Goal: Contribute content

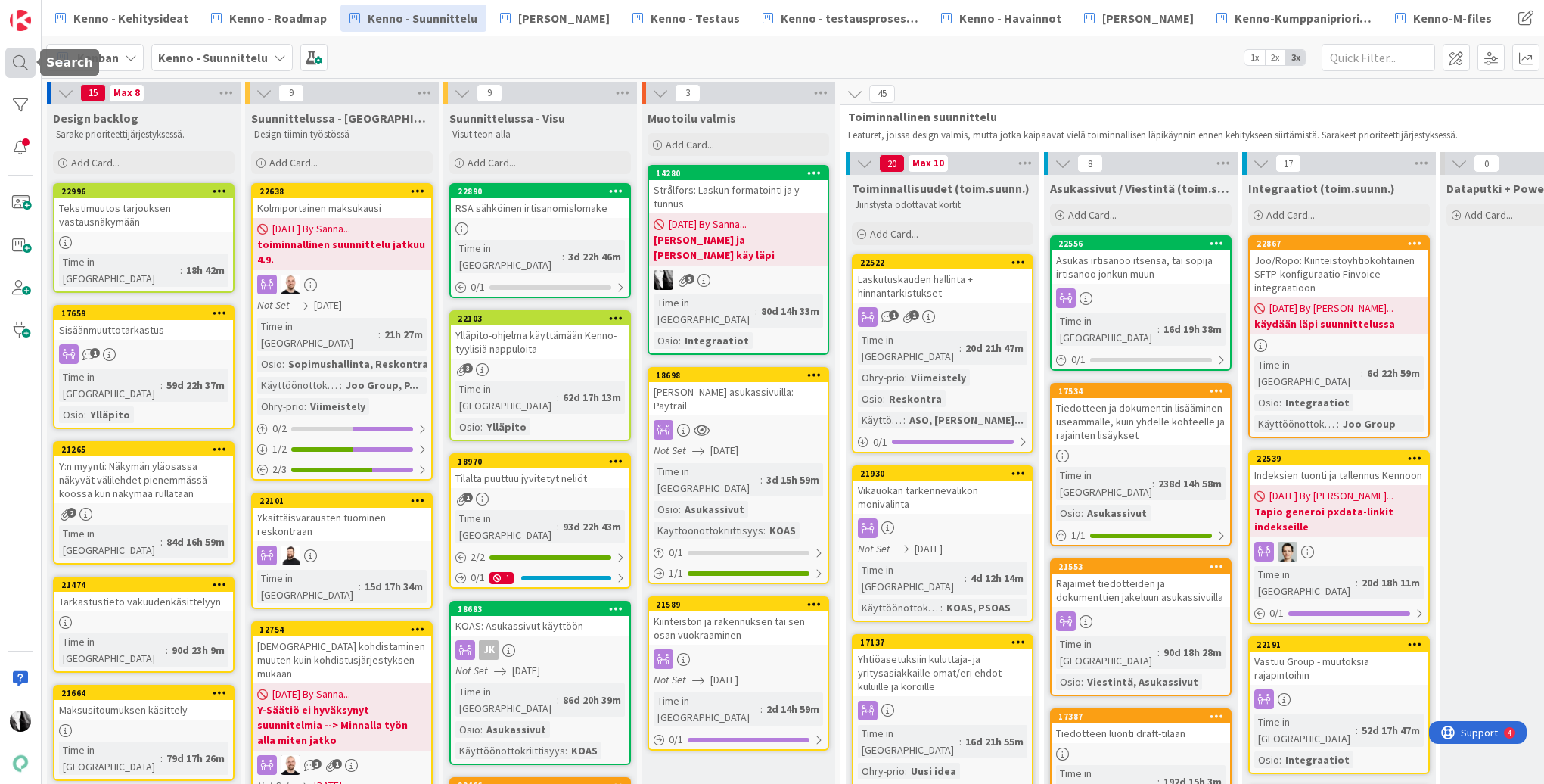
click at [24, 62] on div at bounding box center [20, 63] width 31 height 31
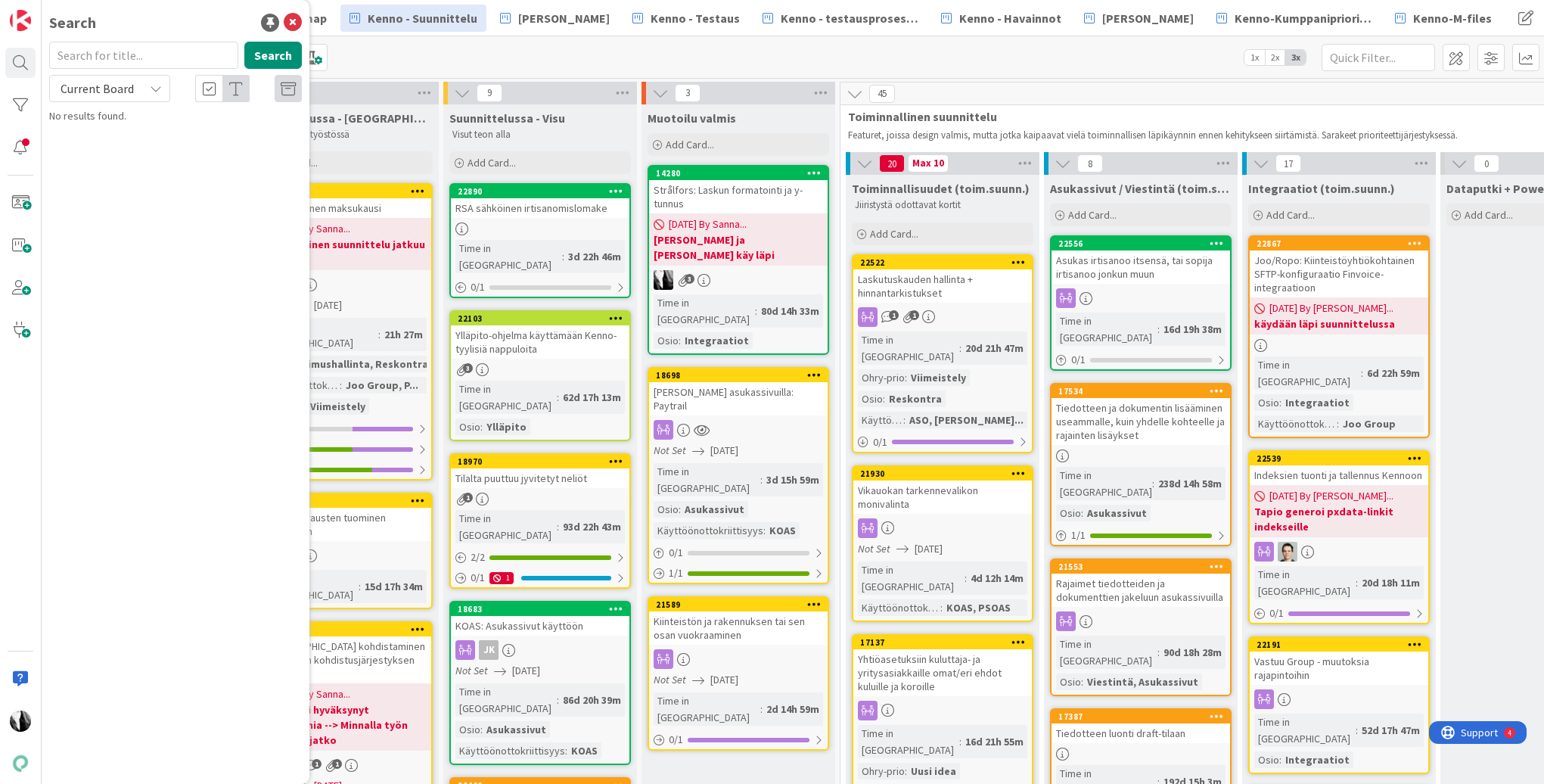
click at [163, 52] on input "text" at bounding box center [143, 55] width 189 height 27
type input "viestien maksimipituuden"
drag, startPoint x: 153, startPoint y: 82, endPoint x: 138, endPoint y: 102, distance: 25.0
click at [153, 82] on icon at bounding box center [155, 88] width 12 height 12
click at [120, 147] on span "All Boards" at bounding box center [136, 151] width 157 height 23
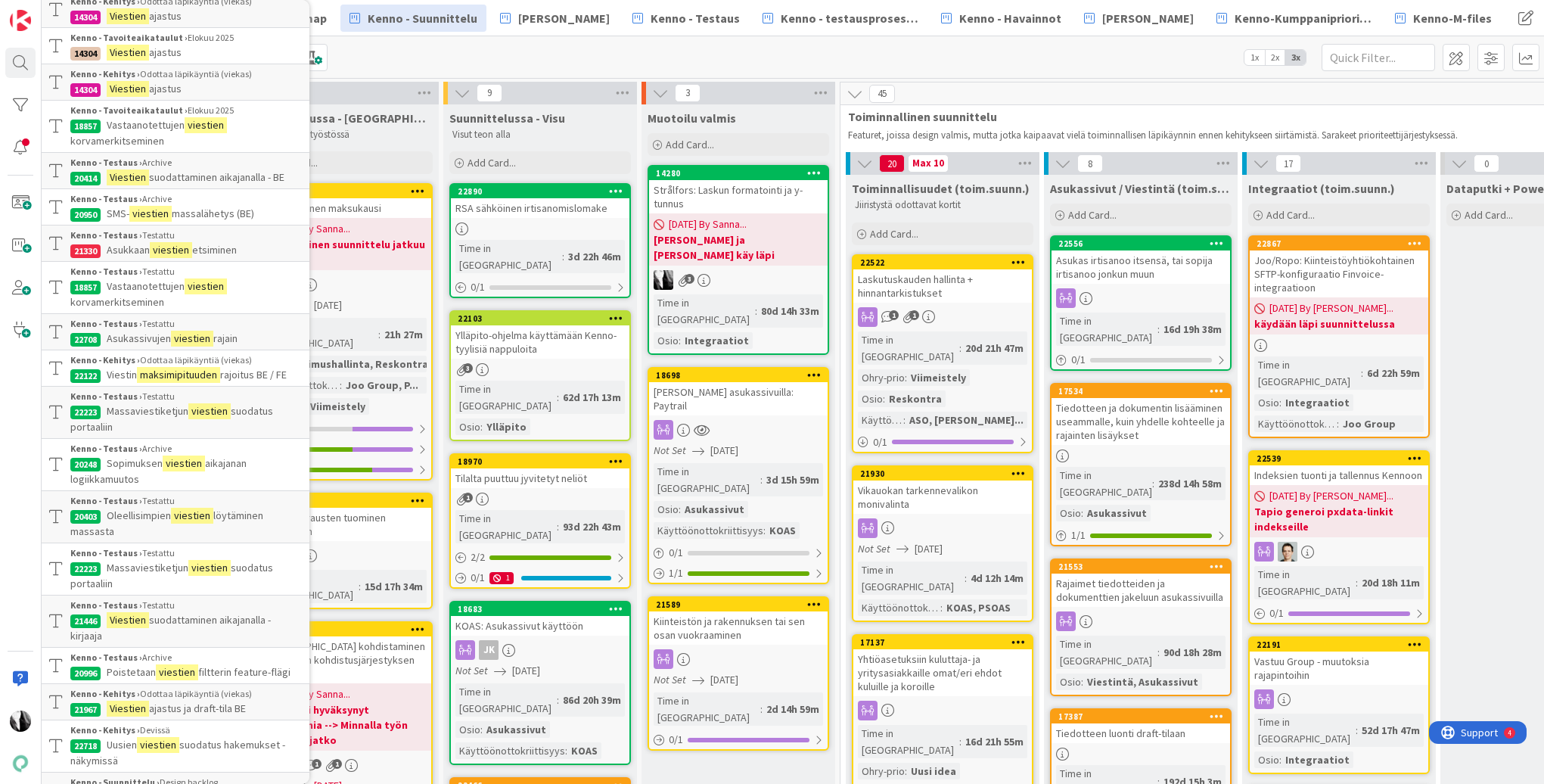
scroll to position [125, 0]
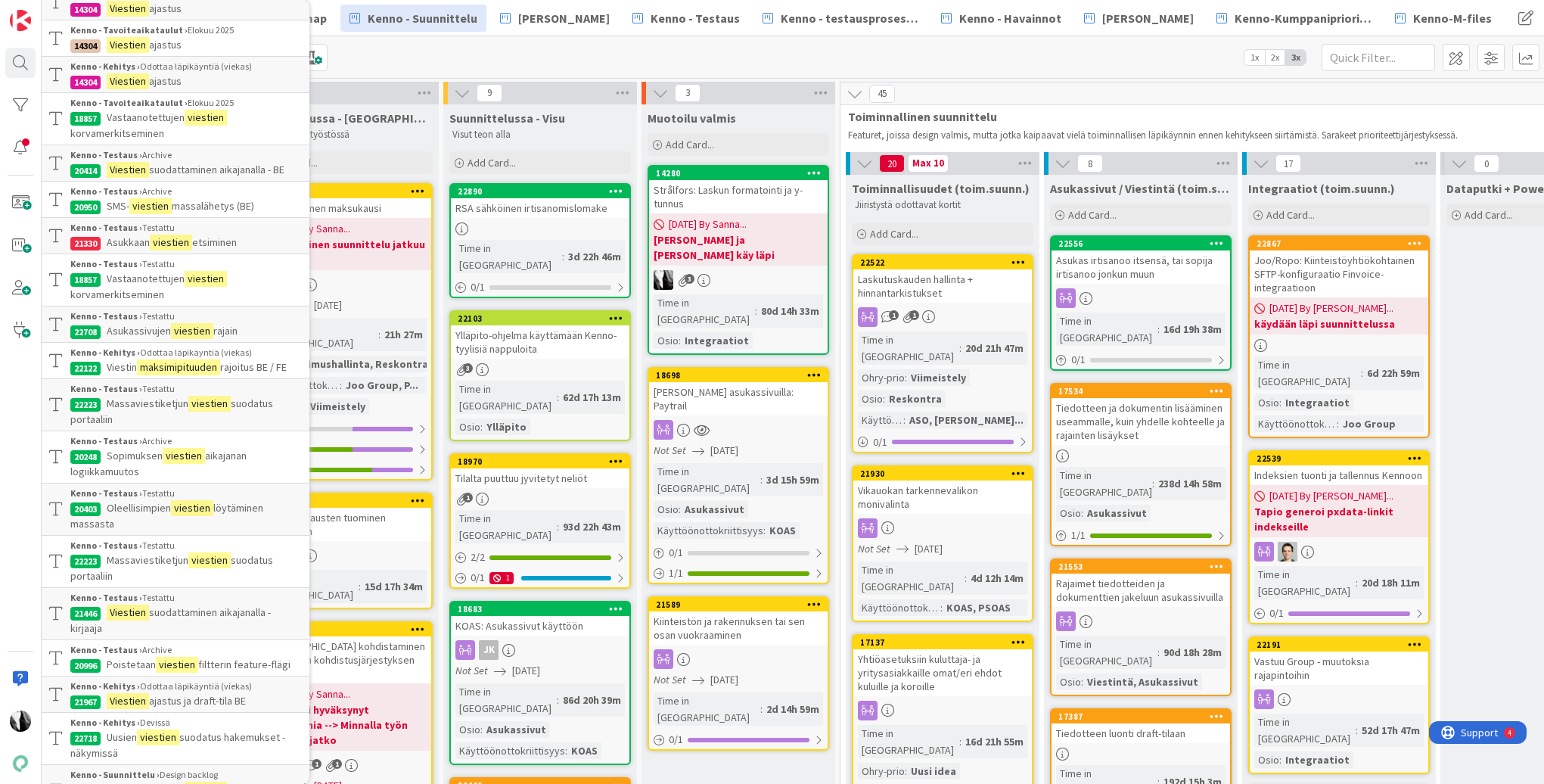
click at [118, 360] on span "Viestin" at bounding box center [121, 367] width 31 height 13
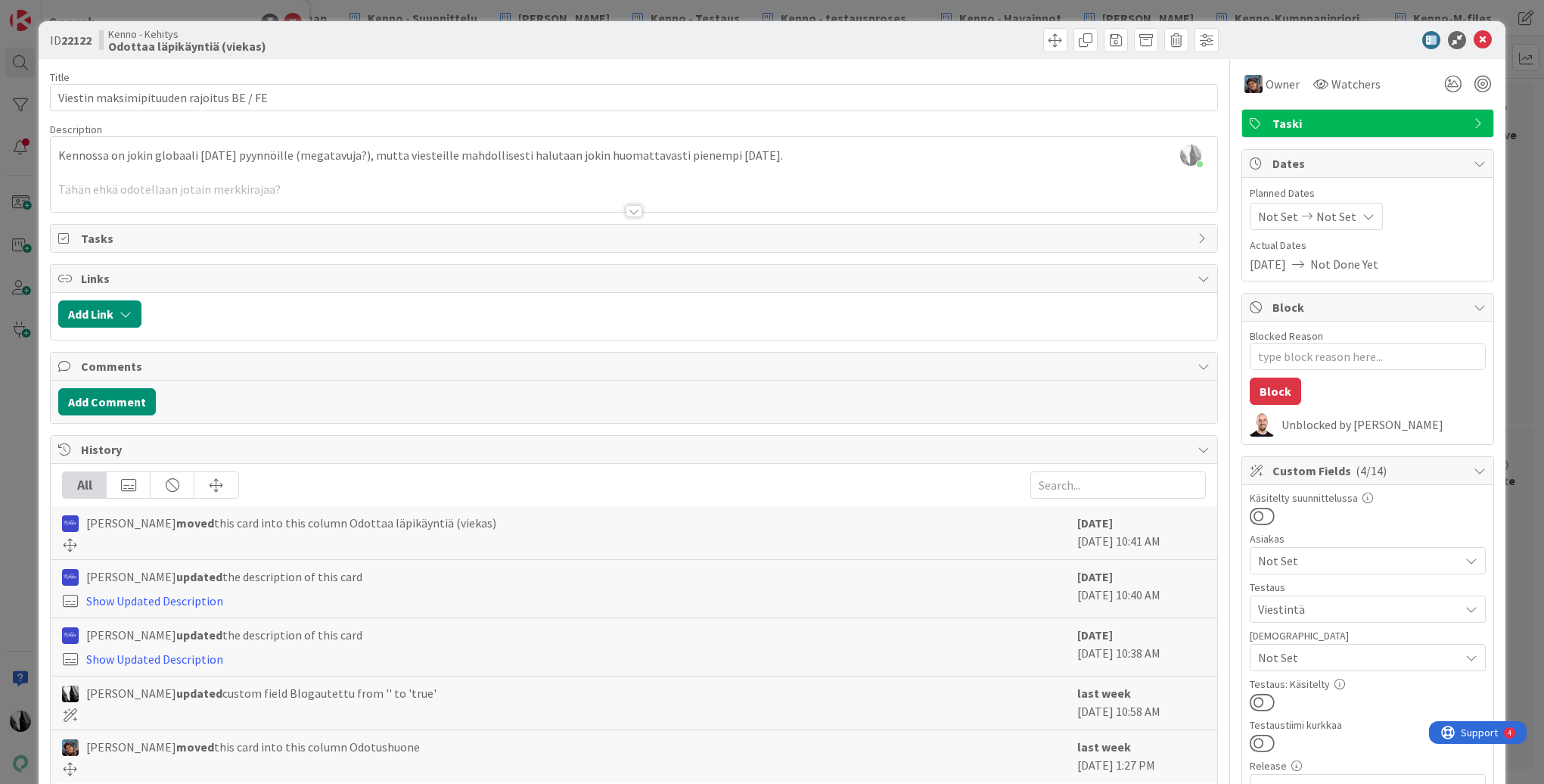
click at [631, 211] on div at bounding box center [634, 211] width 16 height 12
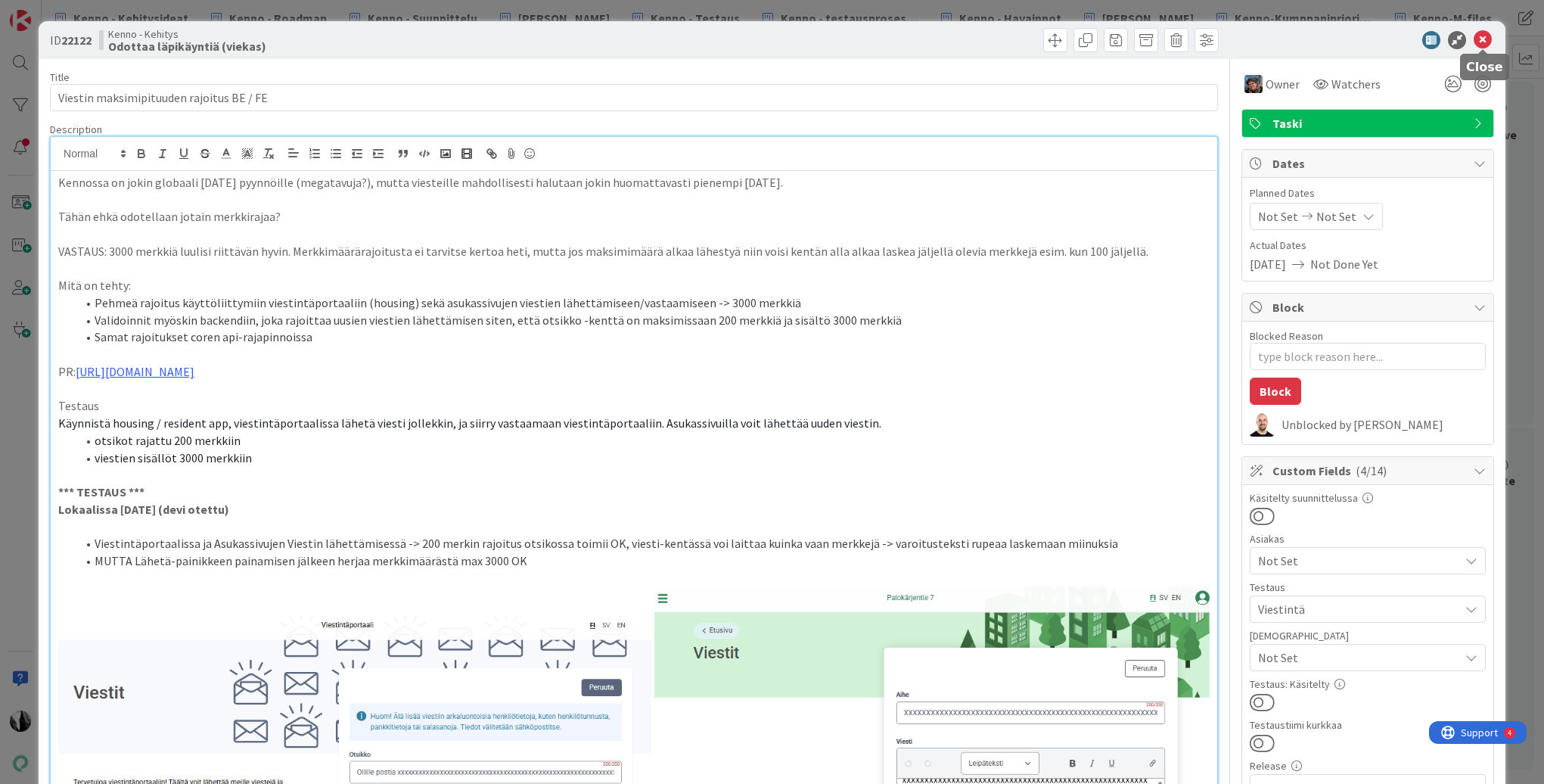
click at [1484, 38] on icon at bounding box center [1482, 40] width 18 height 18
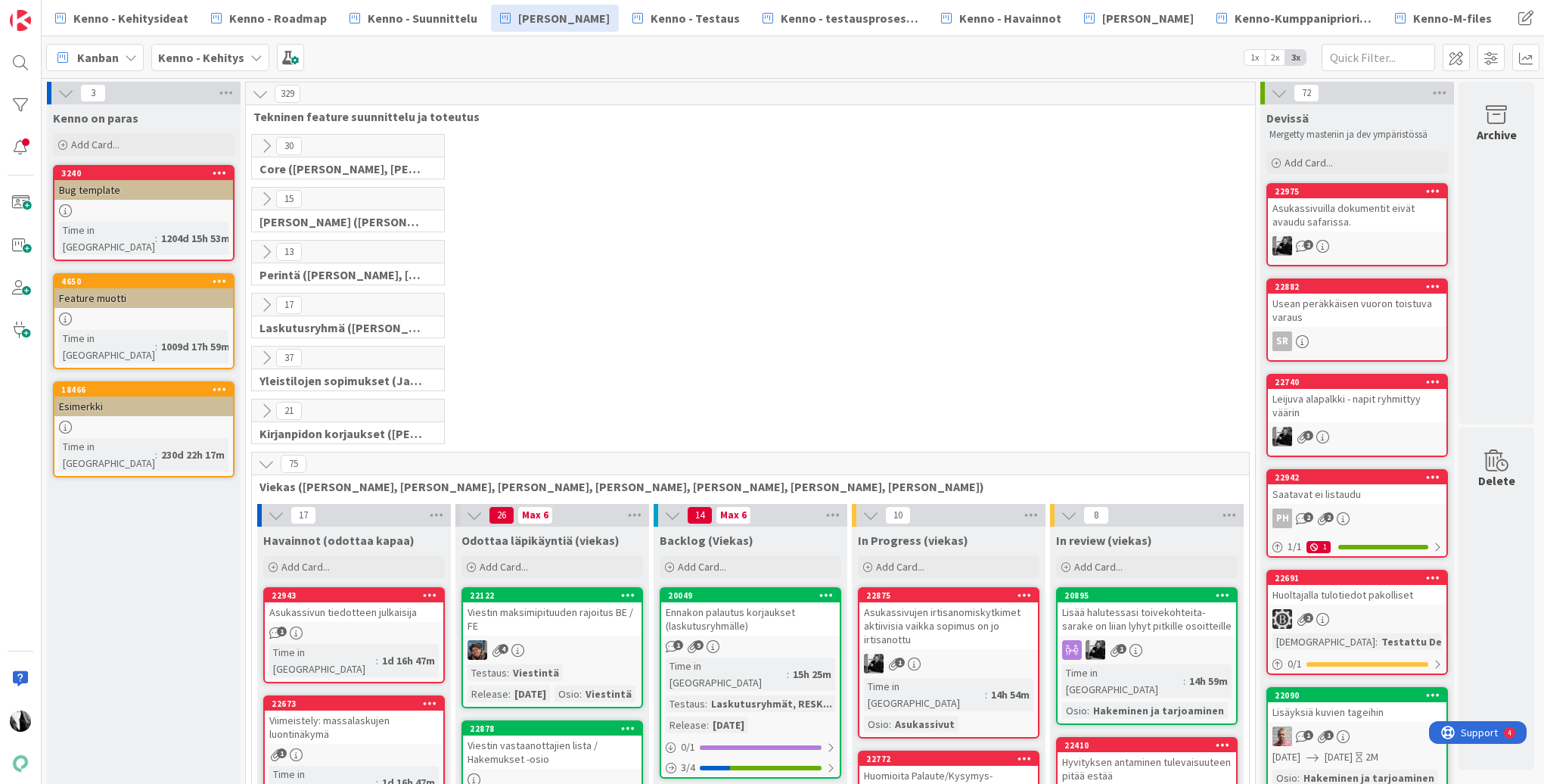
click at [264, 456] on icon at bounding box center [266, 463] width 16 height 16
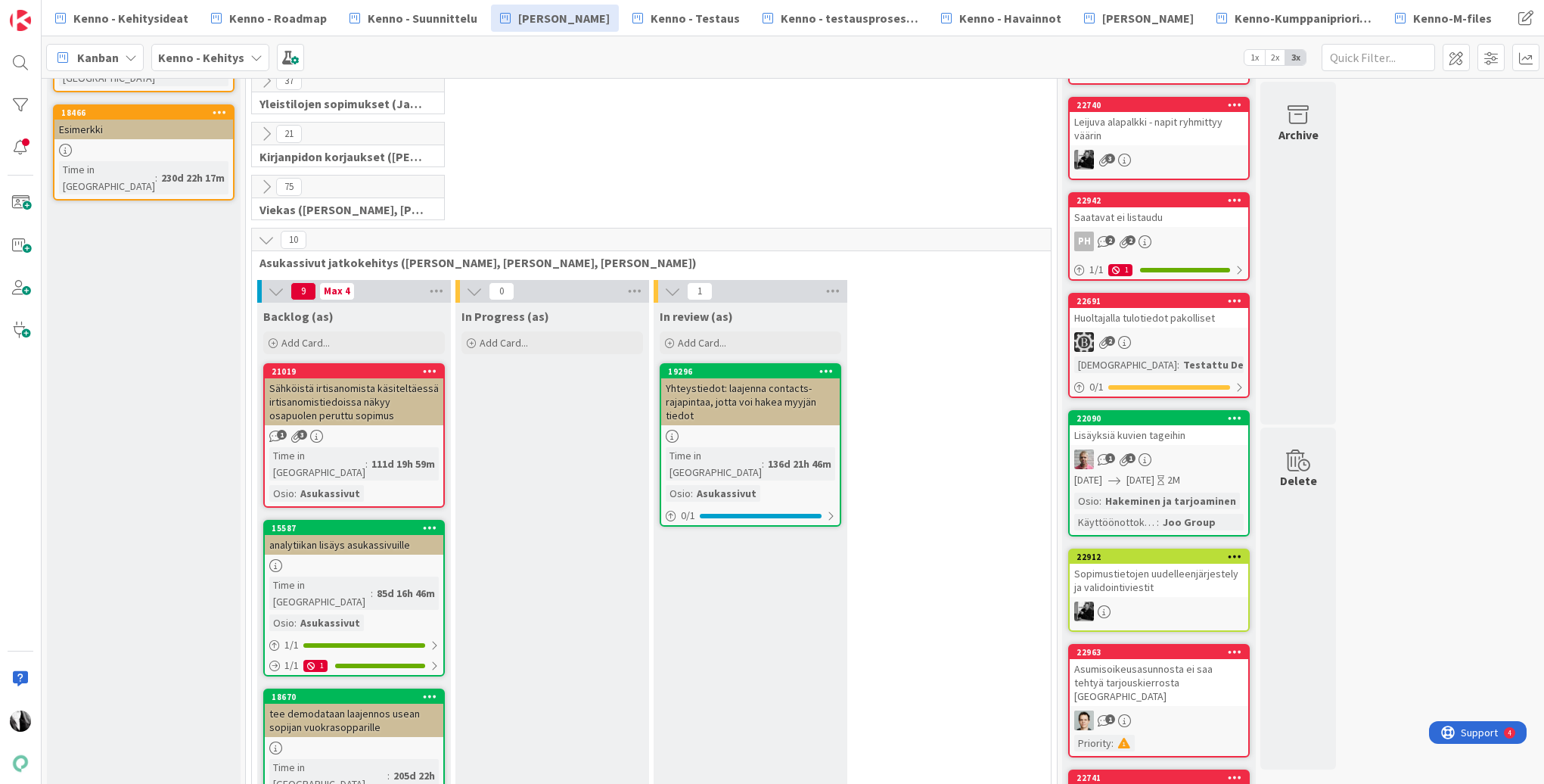
scroll to position [287, 0]
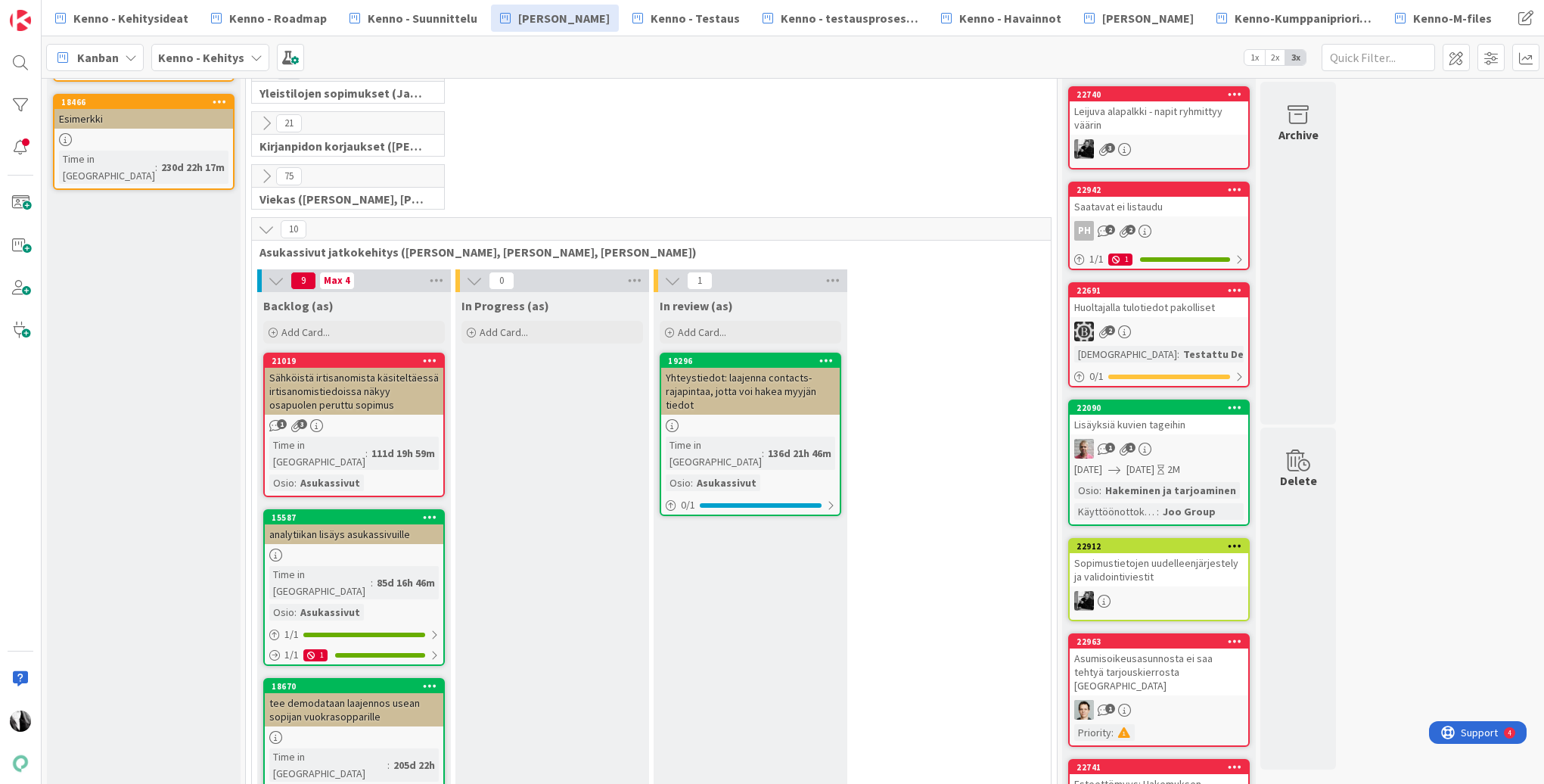
click at [260, 229] on icon at bounding box center [266, 229] width 16 height 16
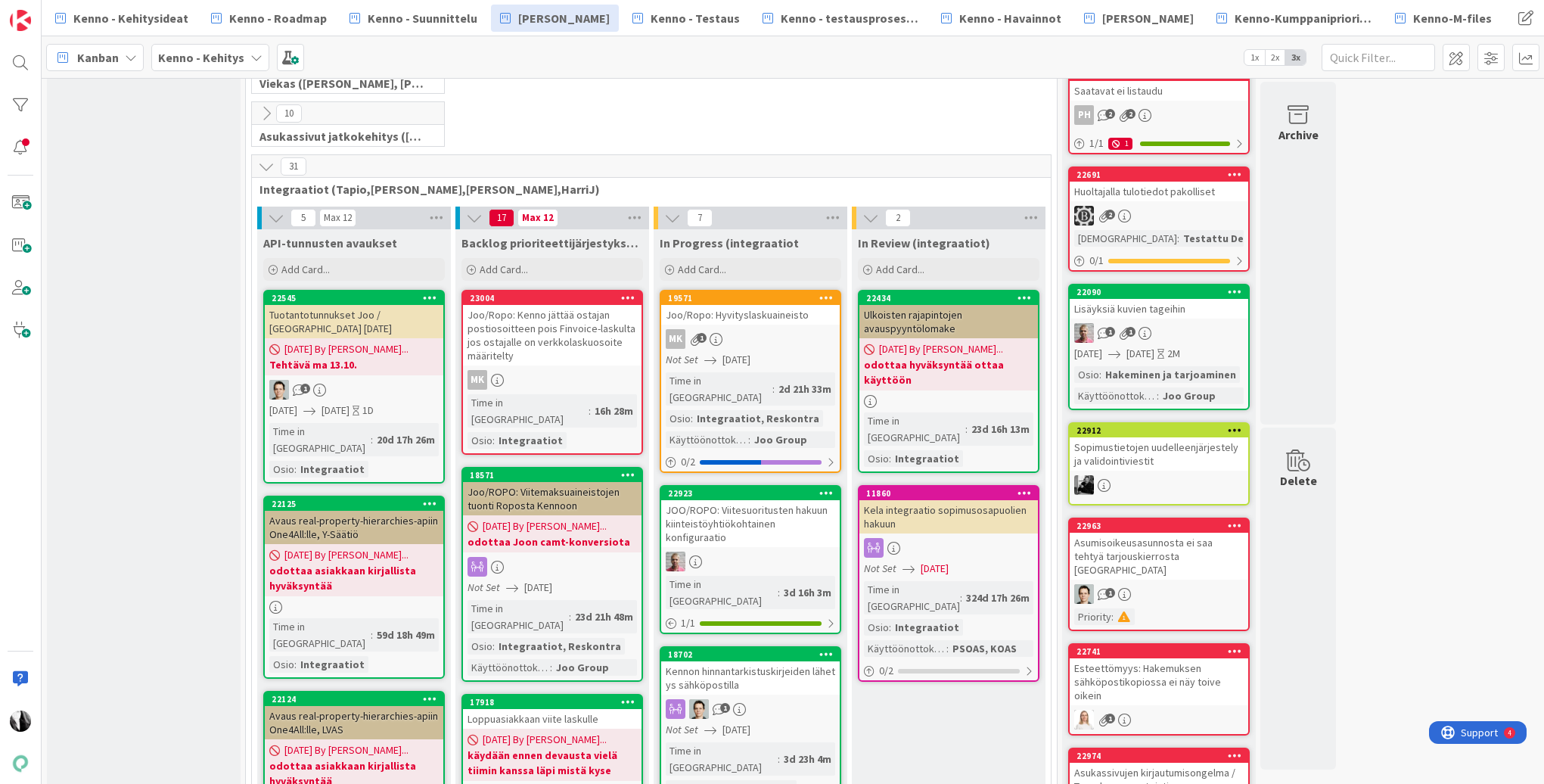
scroll to position [407, 0]
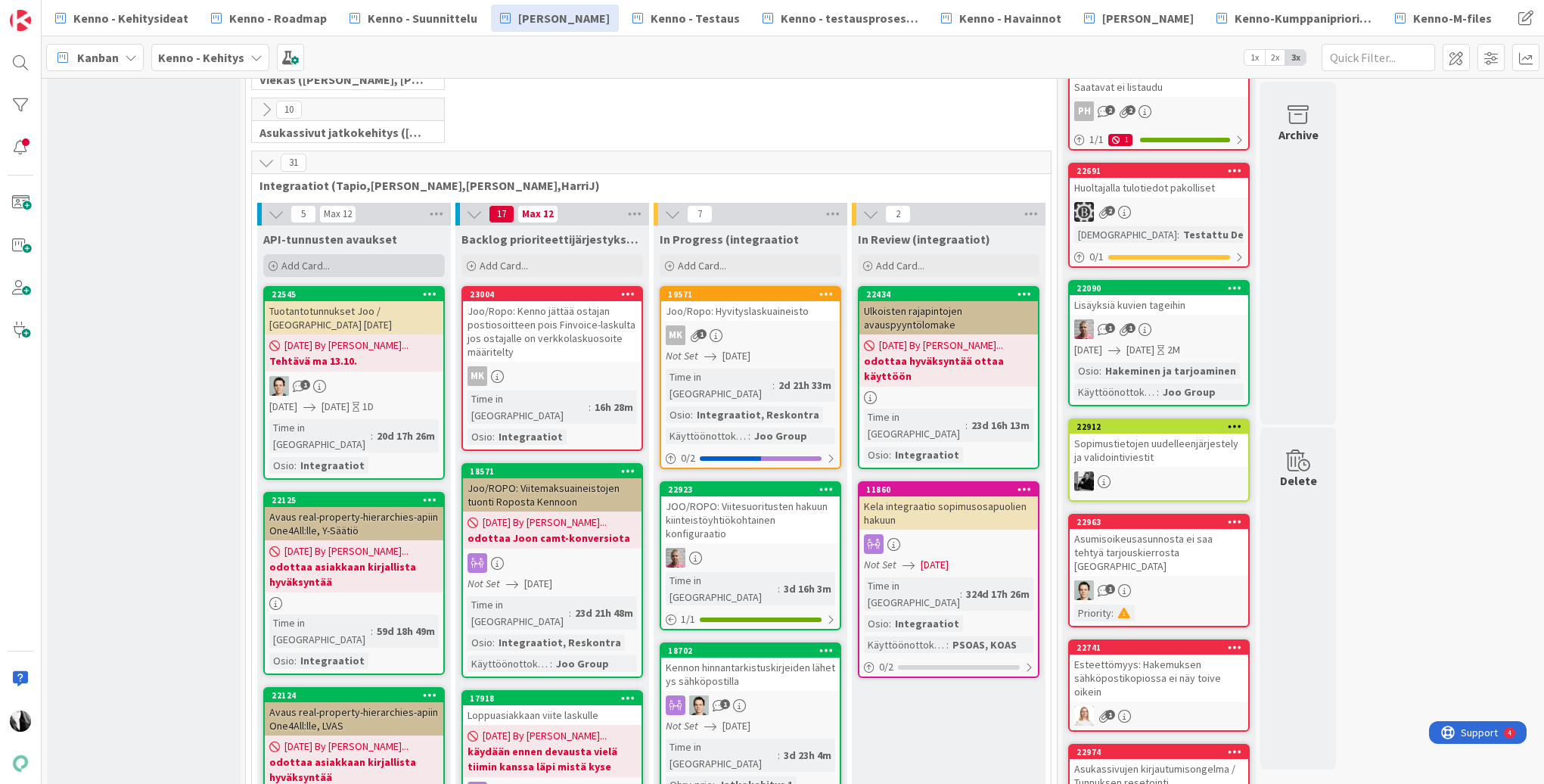
click at [328, 265] on span "Add Card..." at bounding box center [306, 265] width 49 height 13
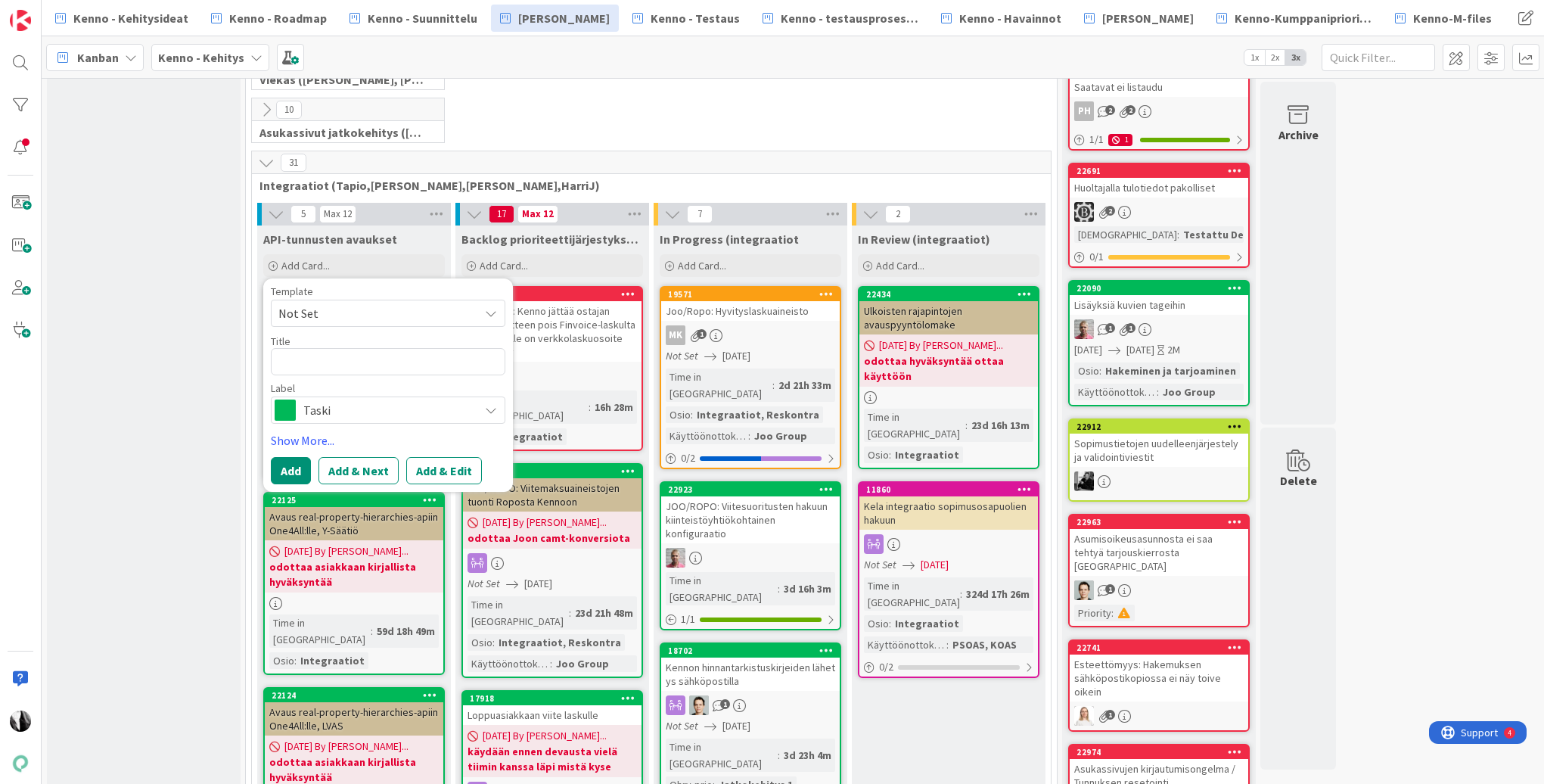
type textarea "x"
type textarea "A"
type textarea "x"
type textarea "AP"
type textarea "x"
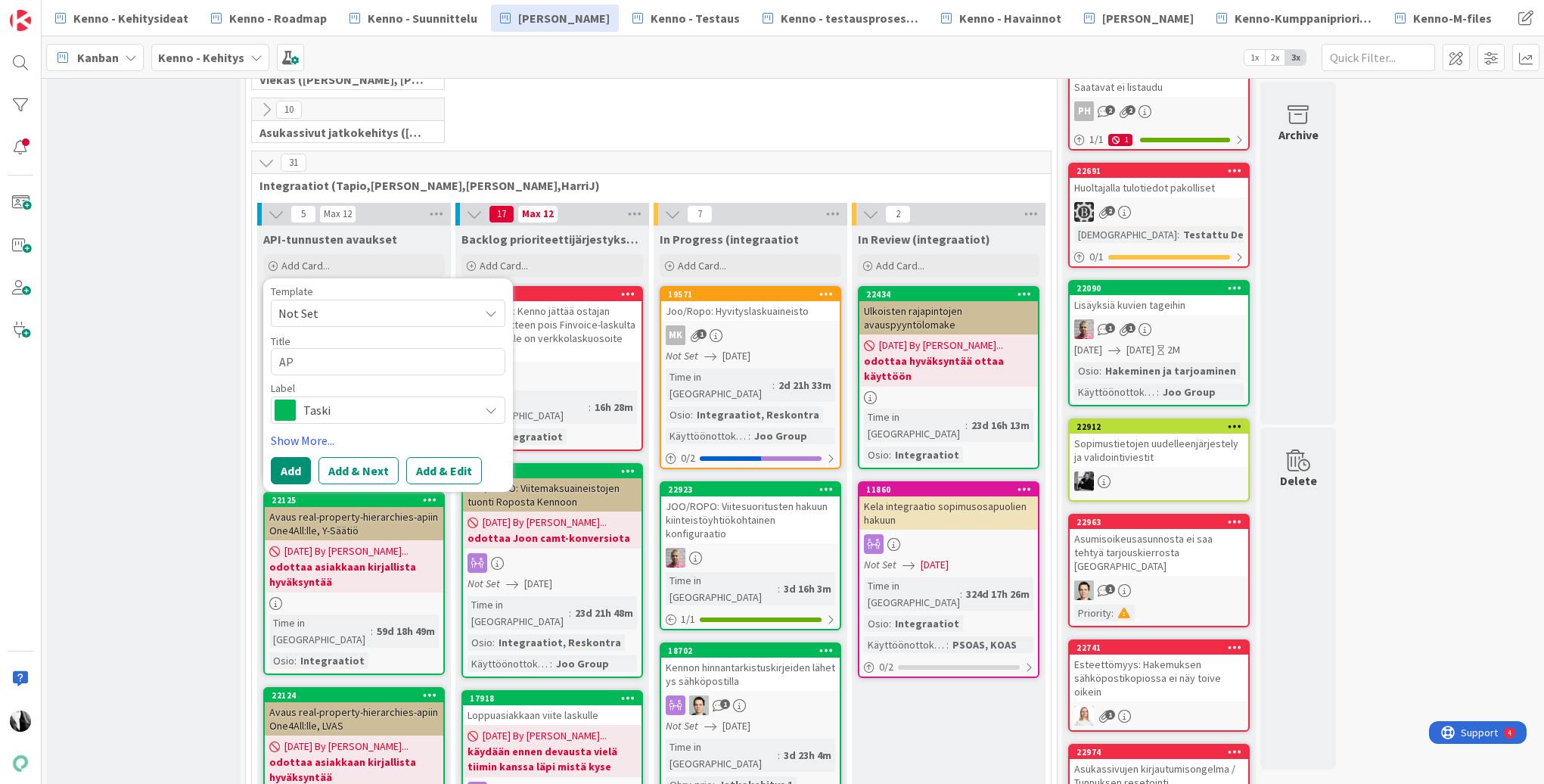
type textarea "API"
type textarea "x"
type textarea "API-"
type textarea "x"
type textarea "API-t"
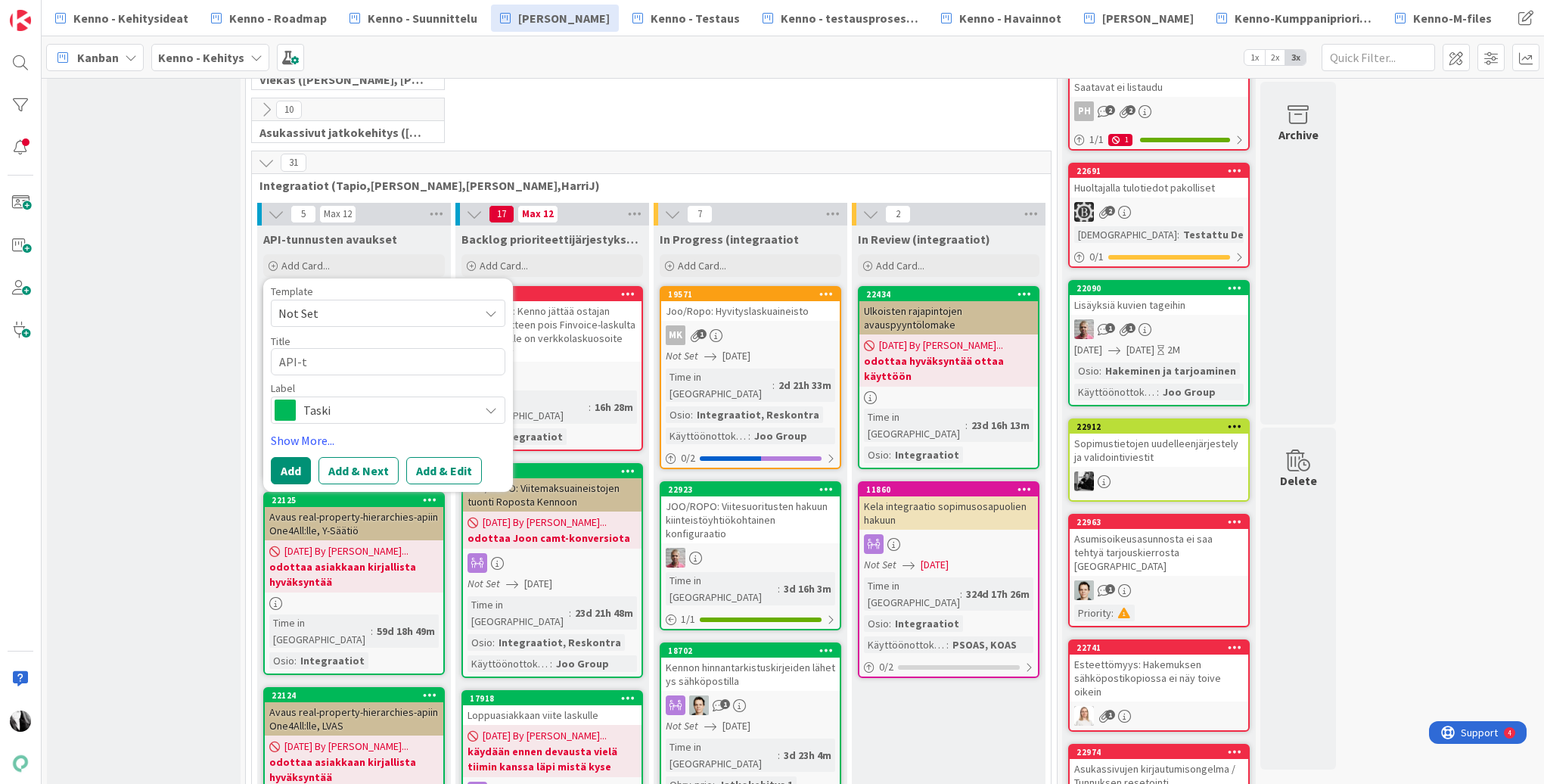
type textarea "x"
type textarea "API-tu"
type textarea "x"
type textarea "API-tun"
type textarea "x"
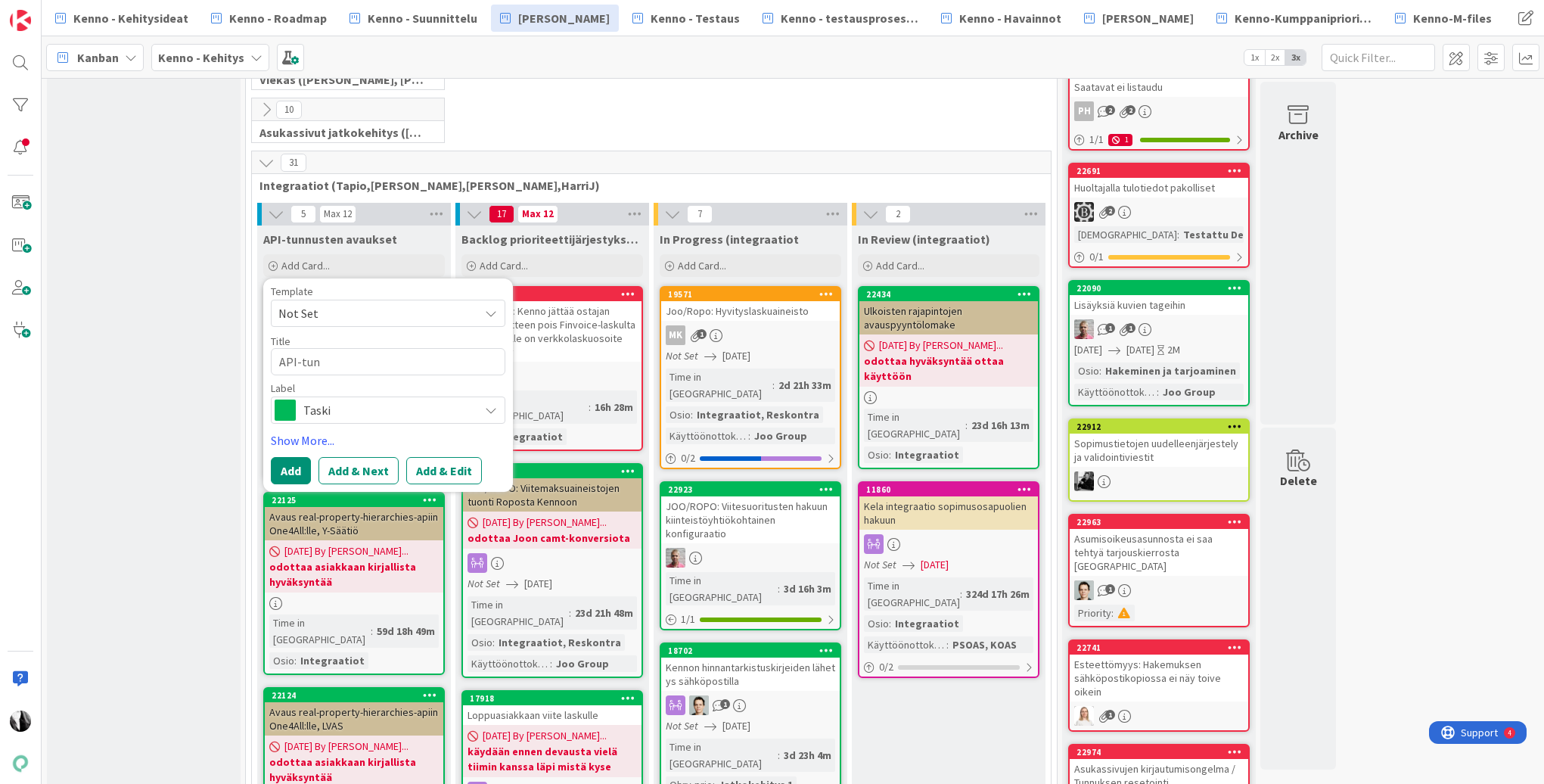
type textarea "API-tunn"
type textarea "x"
type textarea "API-tunnu"
type textarea "x"
type textarea "API-tunnuk"
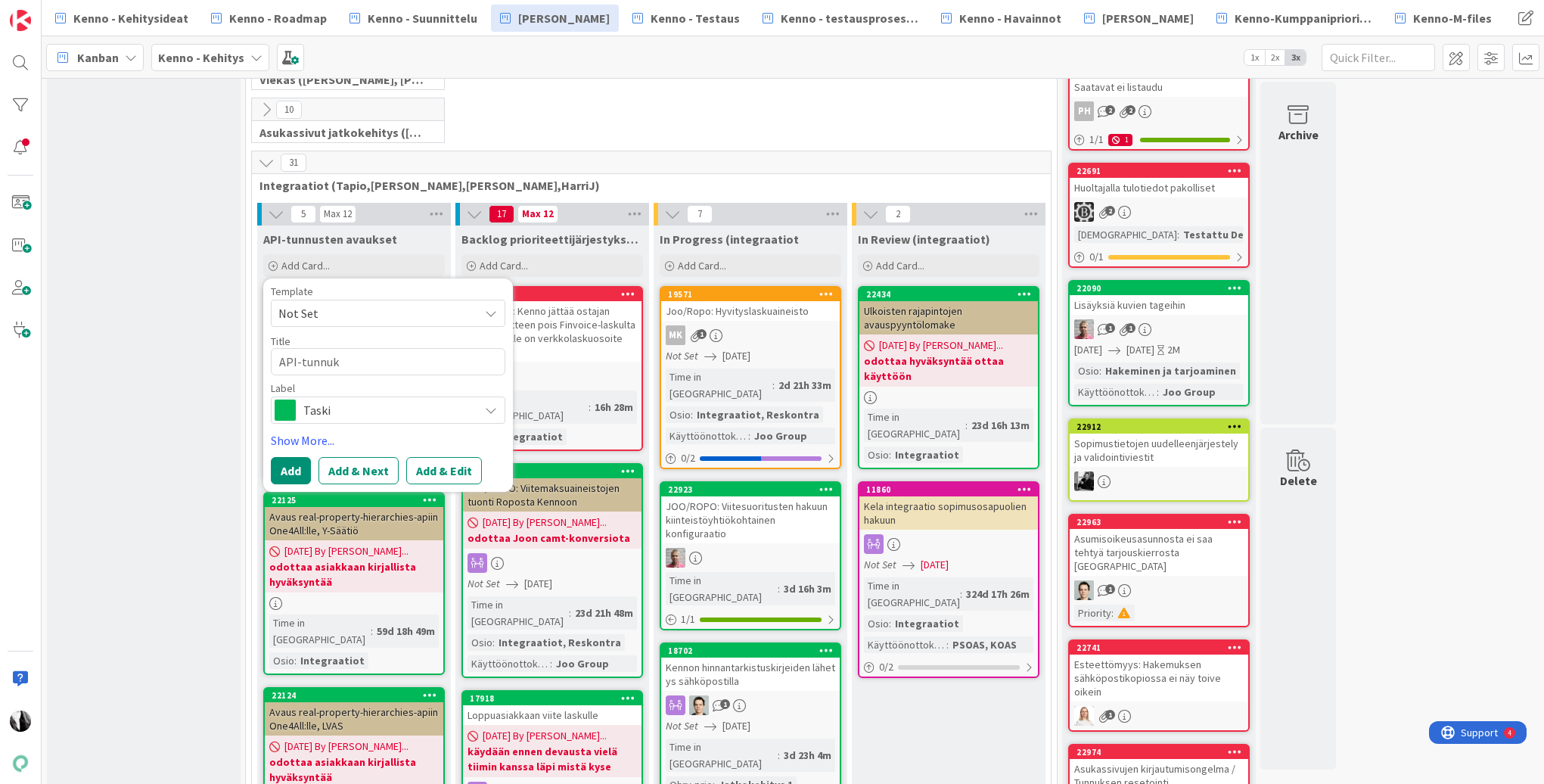
type textarea "x"
type textarea "API-tunnuks"
type textarea "x"
type textarea "API-tunnukse"
type textarea "x"
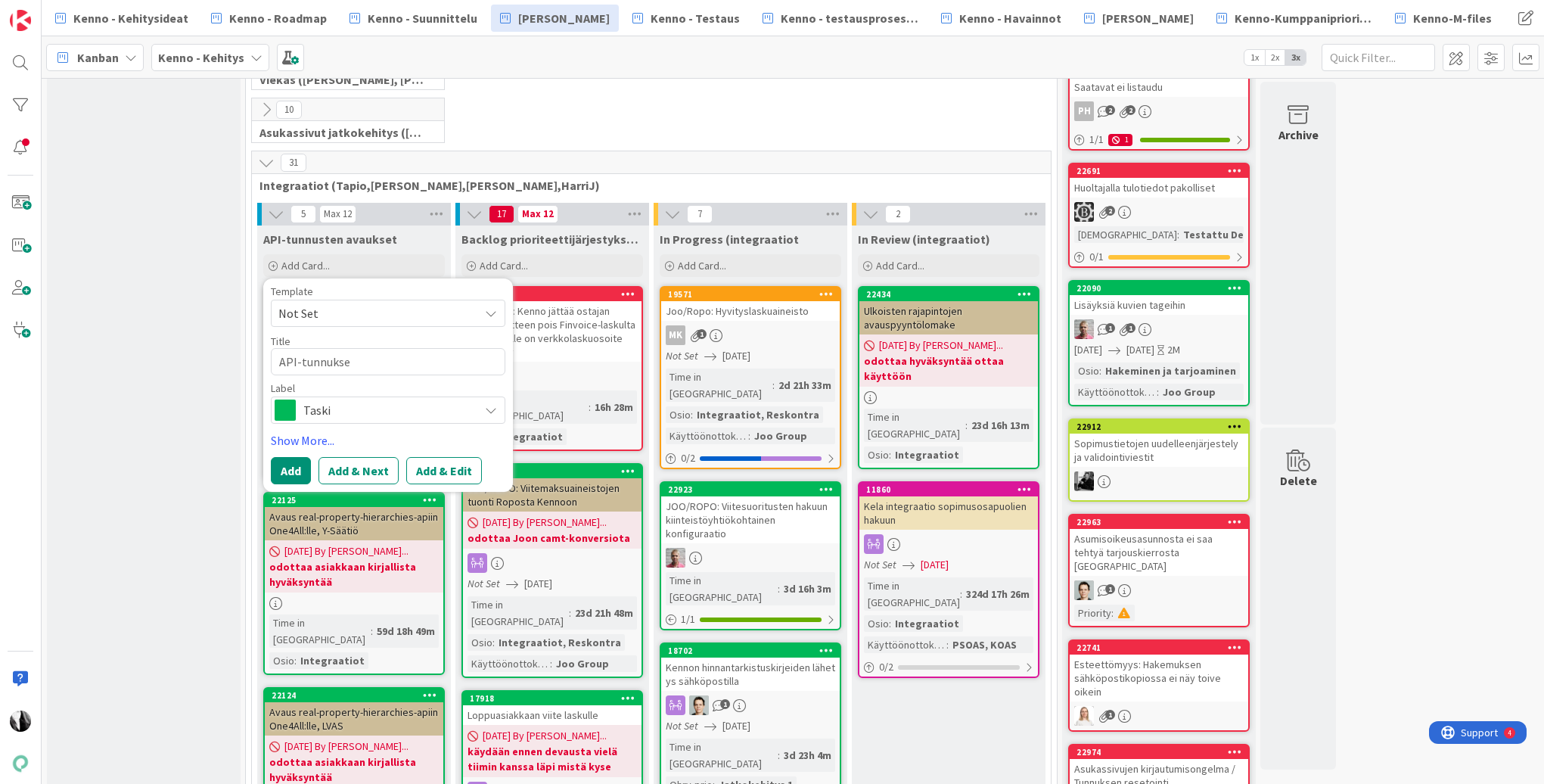
type textarea "API-tunnukset"
type textarea "x"
type textarea "API-tunnukset:"
type textarea "x"
type textarea "API-tunnukset:"
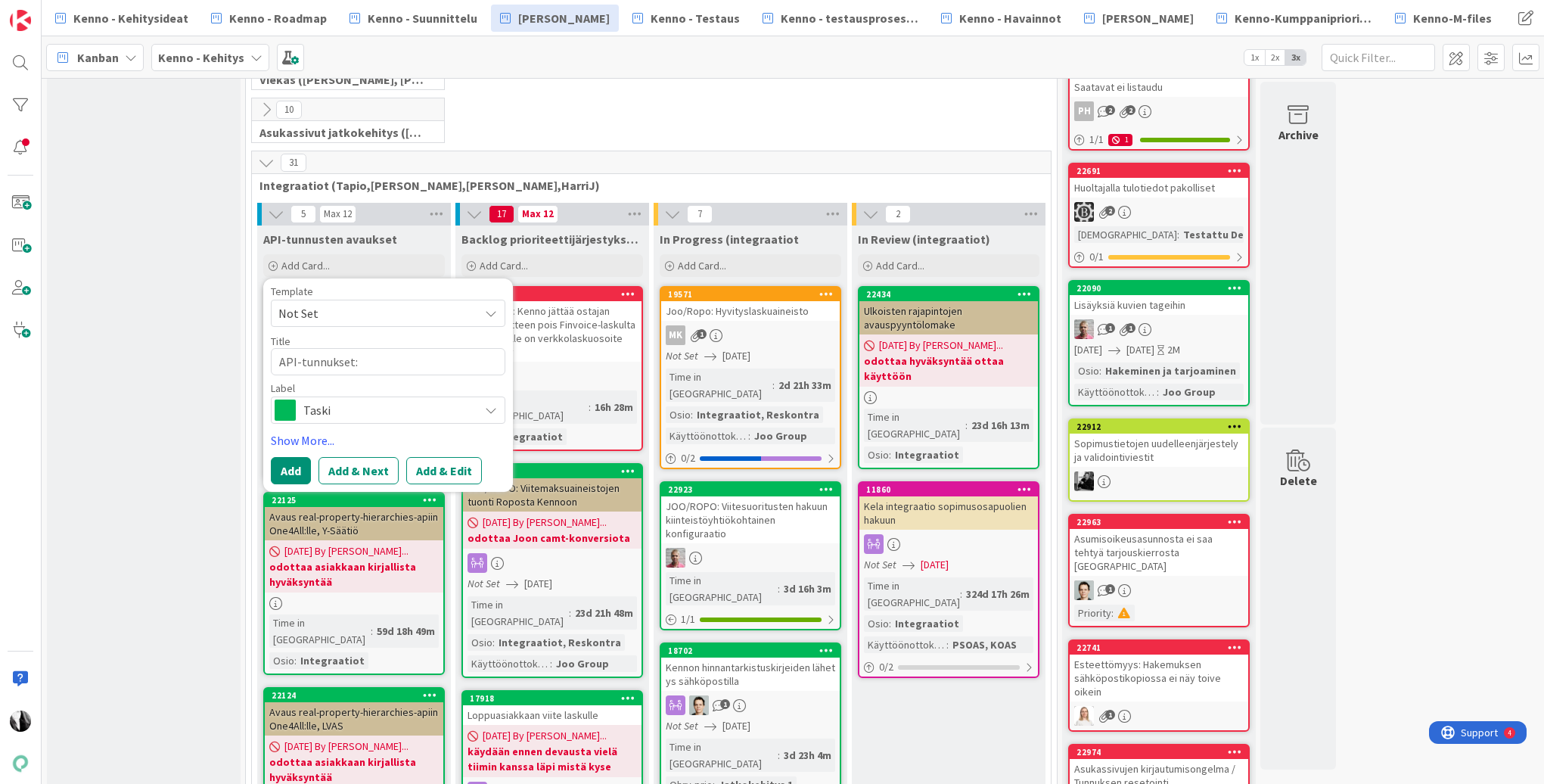
type textarea "x"
type textarea "API-tunnukset: O"
type textarea "x"
type textarea "API-tunnukset: On"
type textarea "x"
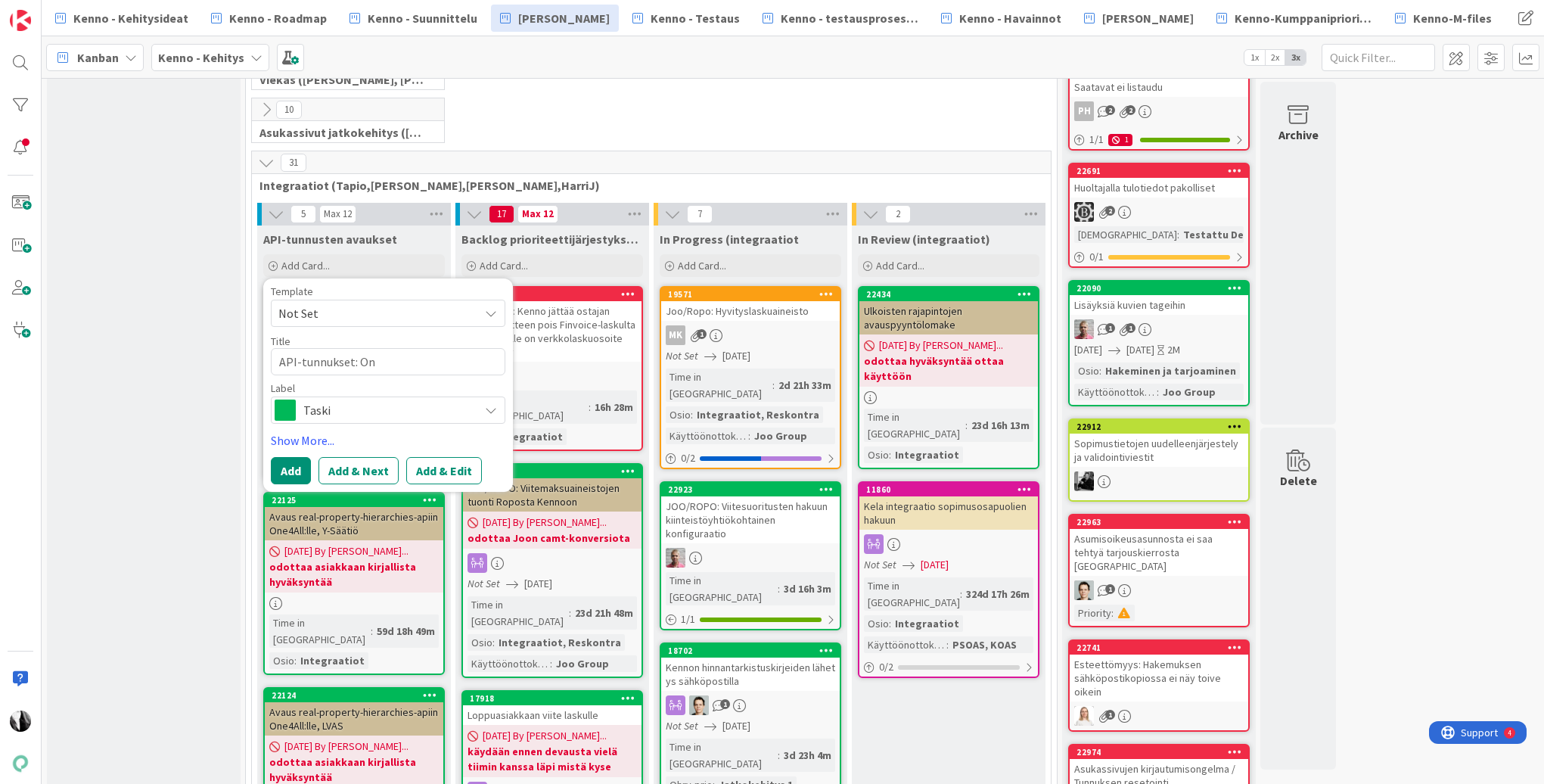
type textarea "API-tunnukset: One"
type textarea "x"
type textarea "API-tunnukset: One4"
type textarea "x"
type textarea "API-tunnukset: One4al"
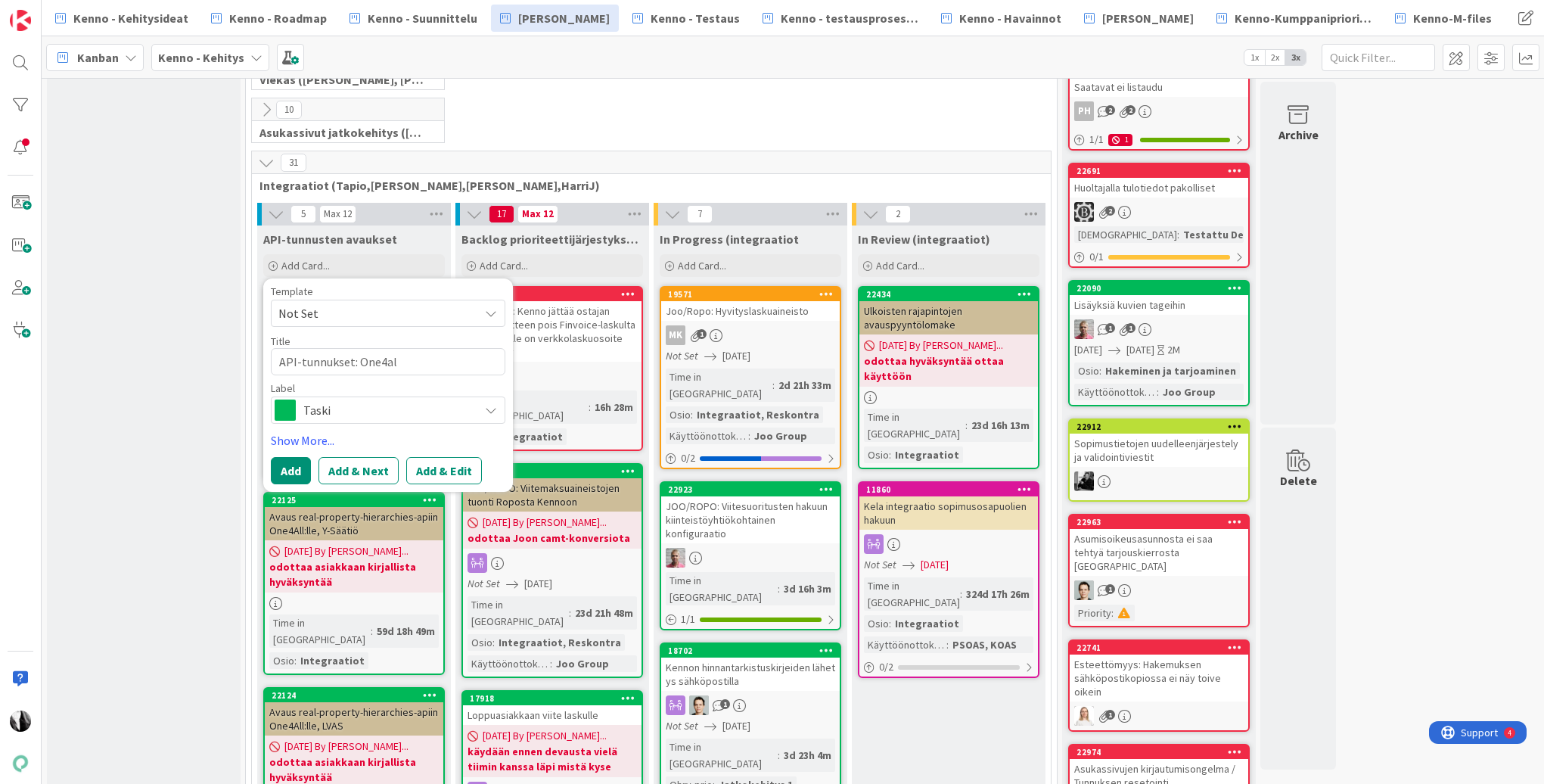
type textarea "x"
type textarea "API-tunnukset: One4all"
type textarea "x"
type textarea "API-tunnukset: One4all/"
type textarea "x"
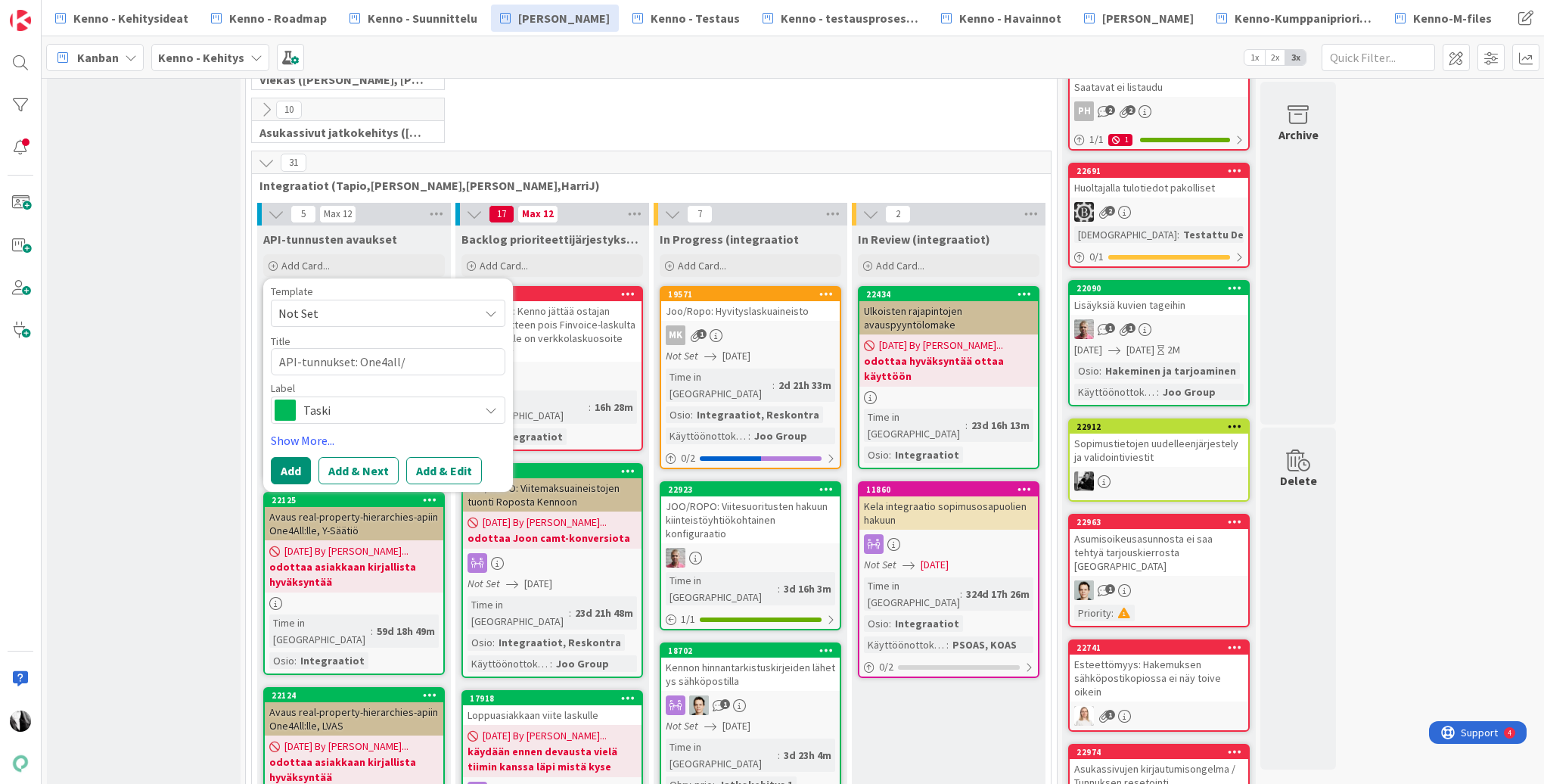
type textarea "API-tunnukset: One4all/Y"
type textarea "x"
type textarea "API-tunnukset: One4all/Y-S"
type textarea "x"
type textarea "API-tunnukset: One4all/Y-Sä"
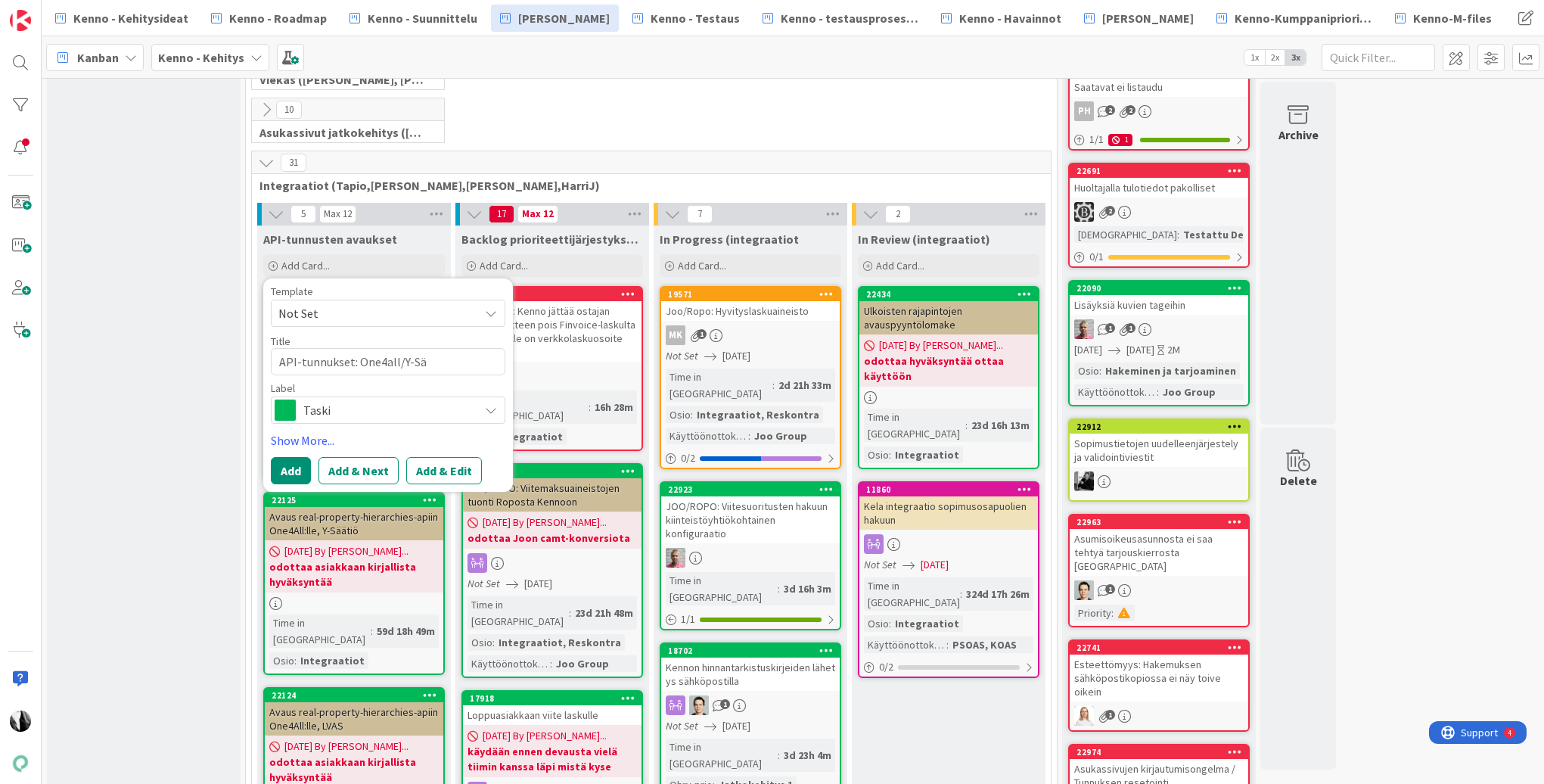
type textarea "x"
type textarea "API-tunnukset: One4all/Y-Sää"
type textarea "x"
type textarea "API-tunnukset: One4all/Y-Sääti"
type textarea "x"
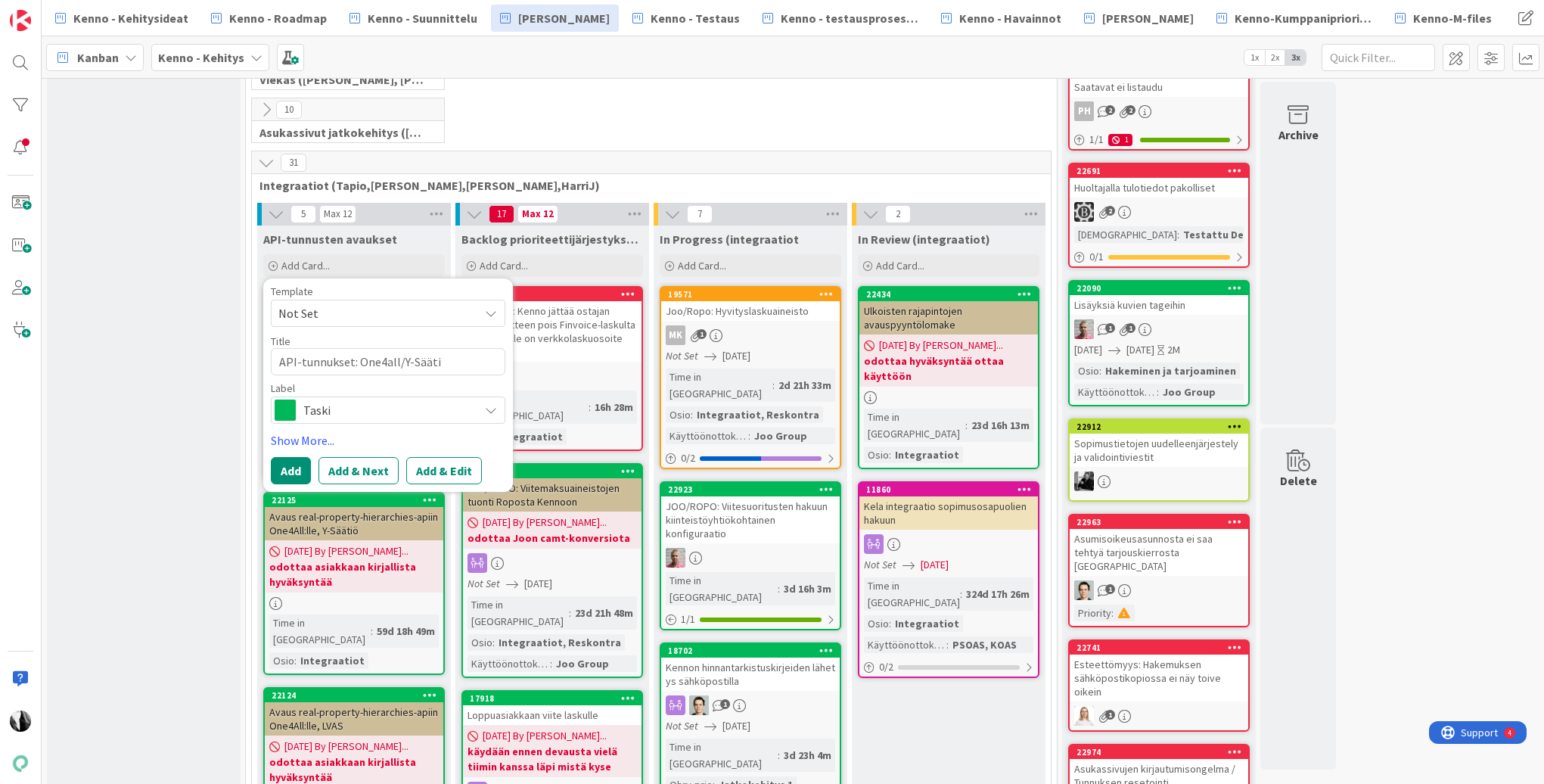
type textarea "API-tunnukset: One4all/Y-Säätiö"
type textarea "x"
type textarea "API-tunnukset: One4all/Y-Säätiön"
type textarea "x"
type textarea "API-tunnukset: One4all/Y-Säätiön t"
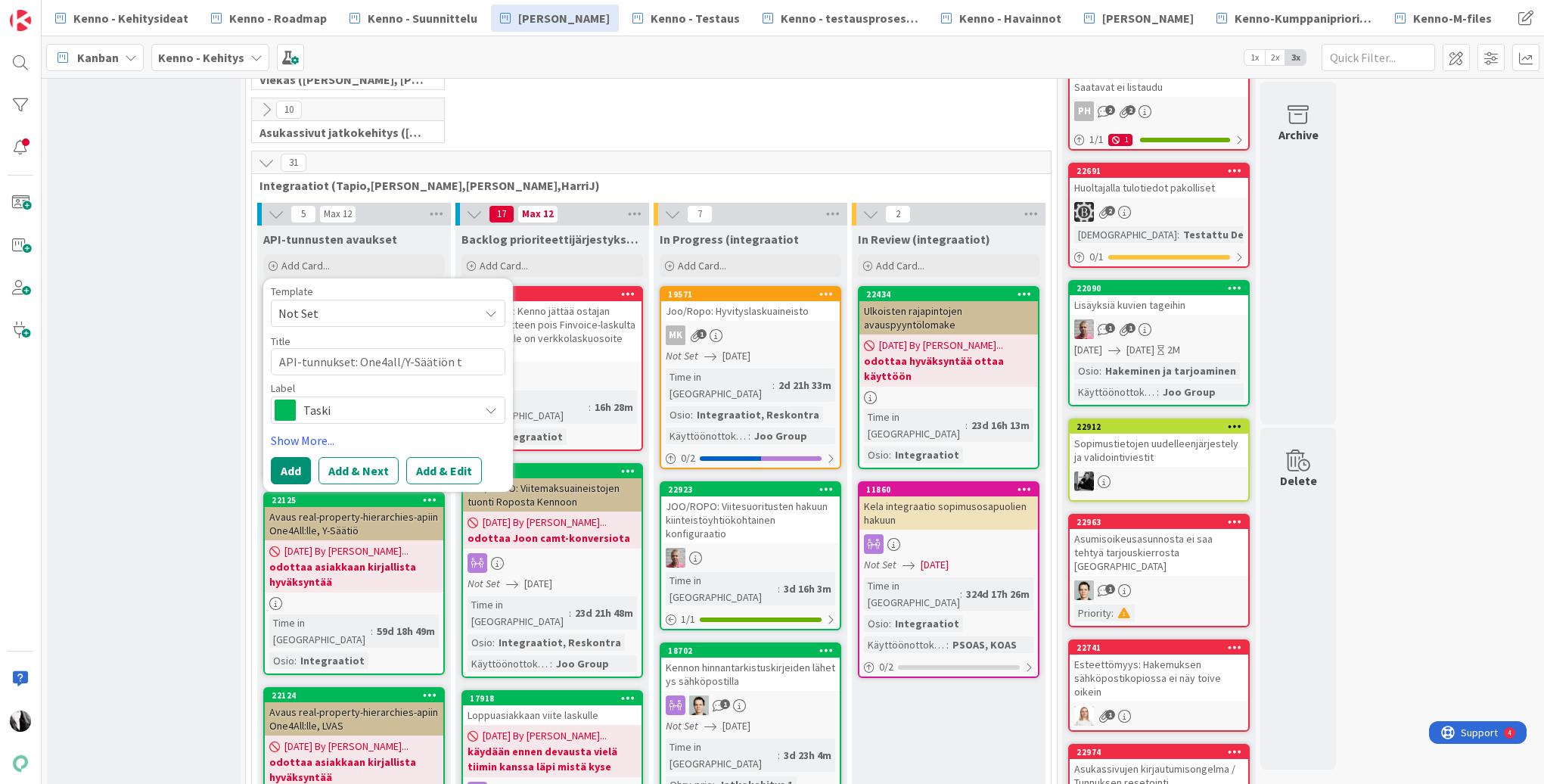
type textarea "x"
type textarea "API-tunnukset: One4all/Y-Säätiön tuo"
type textarea "x"
type textarea "API-tunnukset: One4all/Y-Säätiön tuon"
type textarea "x"
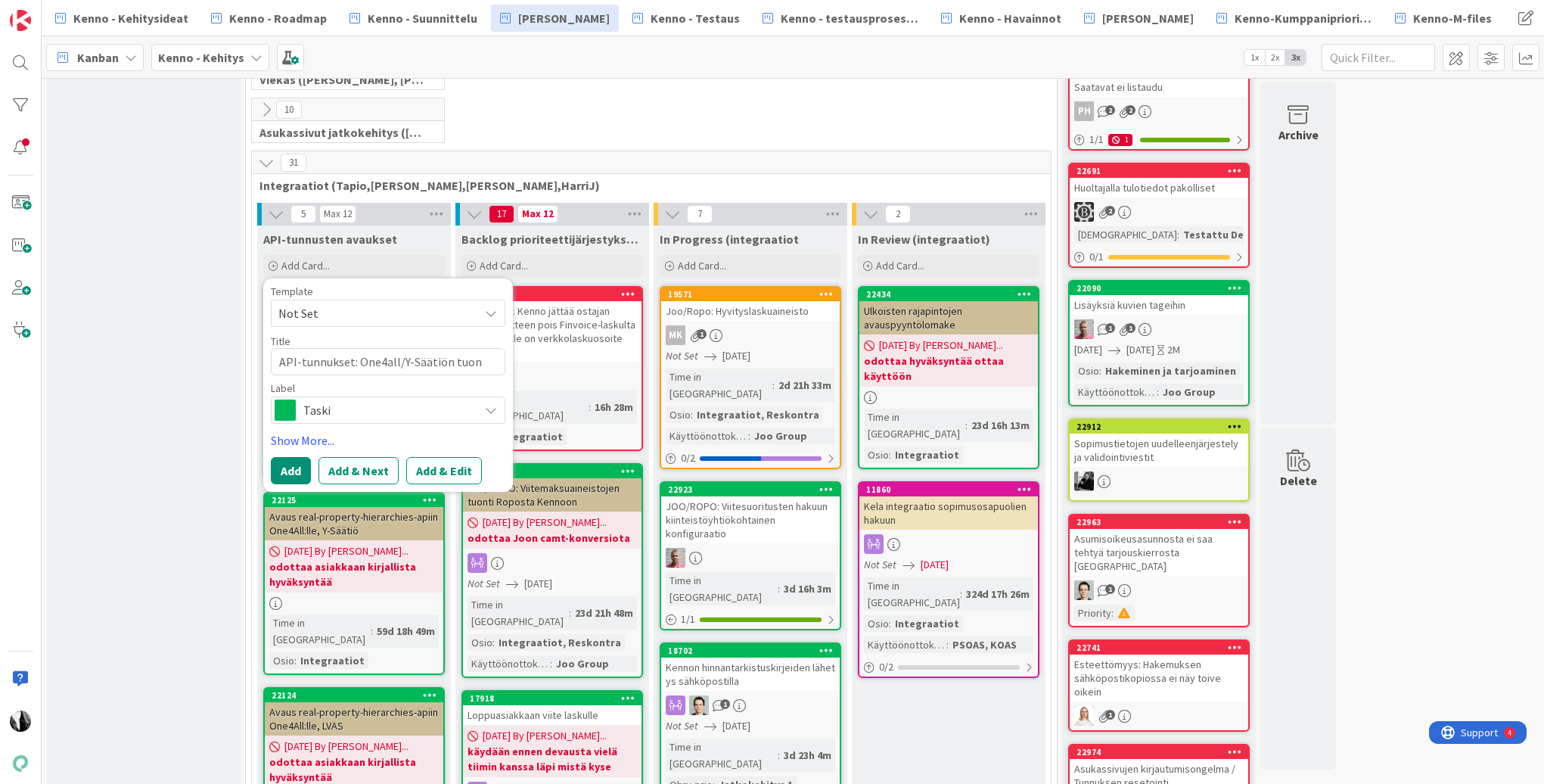
type textarea "API-tunnukset: One4all/Y-Säätiön tuo"
type textarea "x"
type textarea "API-tunnukset: One4all/Y-Säätiön tuot"
type textarea "x"
type textarea "API-tunnukset: One4all/Y-Säätiön tuota"
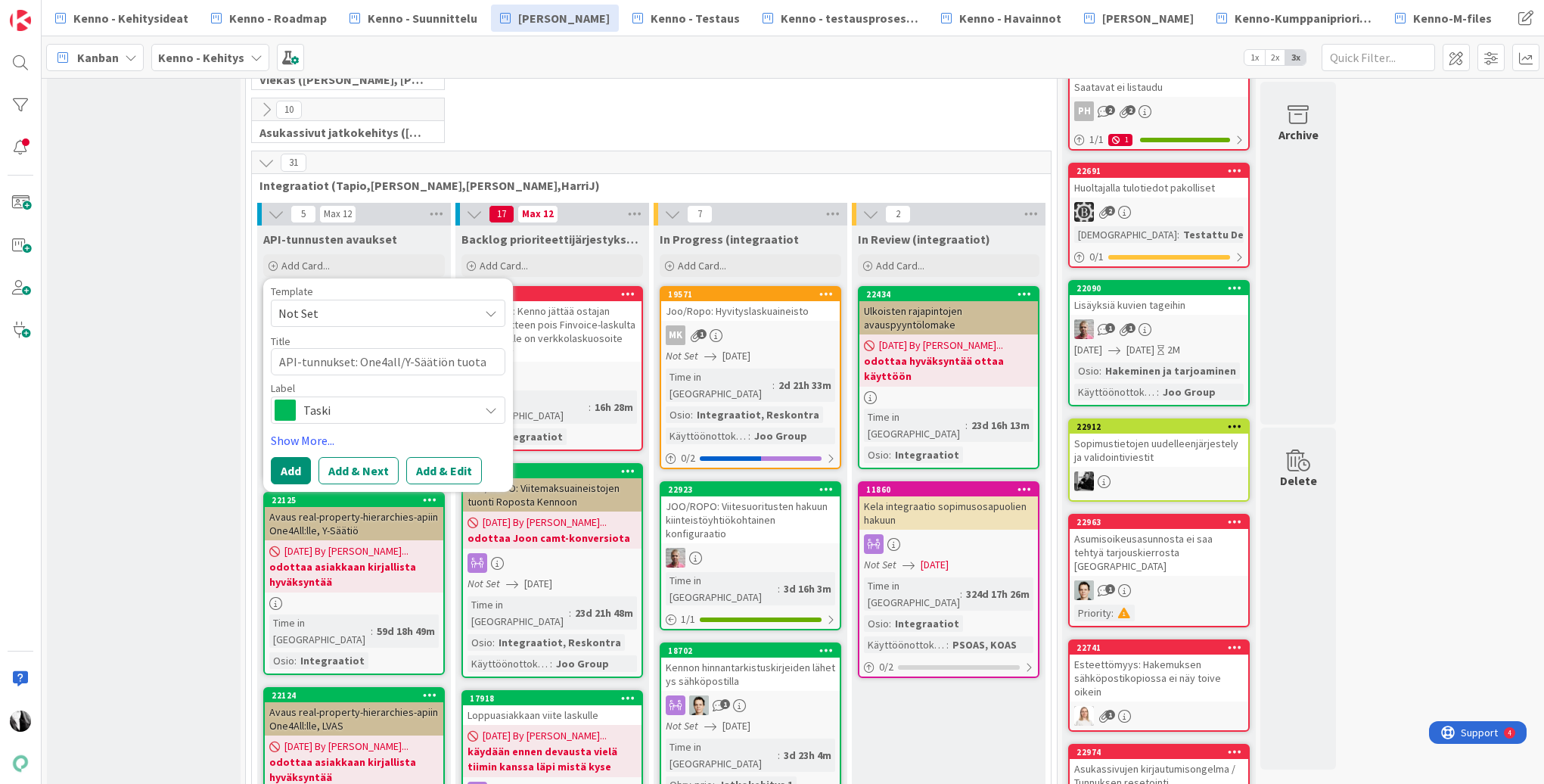
type textarea "x"
type textarea "API-tunnukset: One4all/Y-Säätiön tuotan"
type textarea "x"
type textarea "API-tunnukset: One4all/Y-Säätiön tuotant"
type textarea "x"
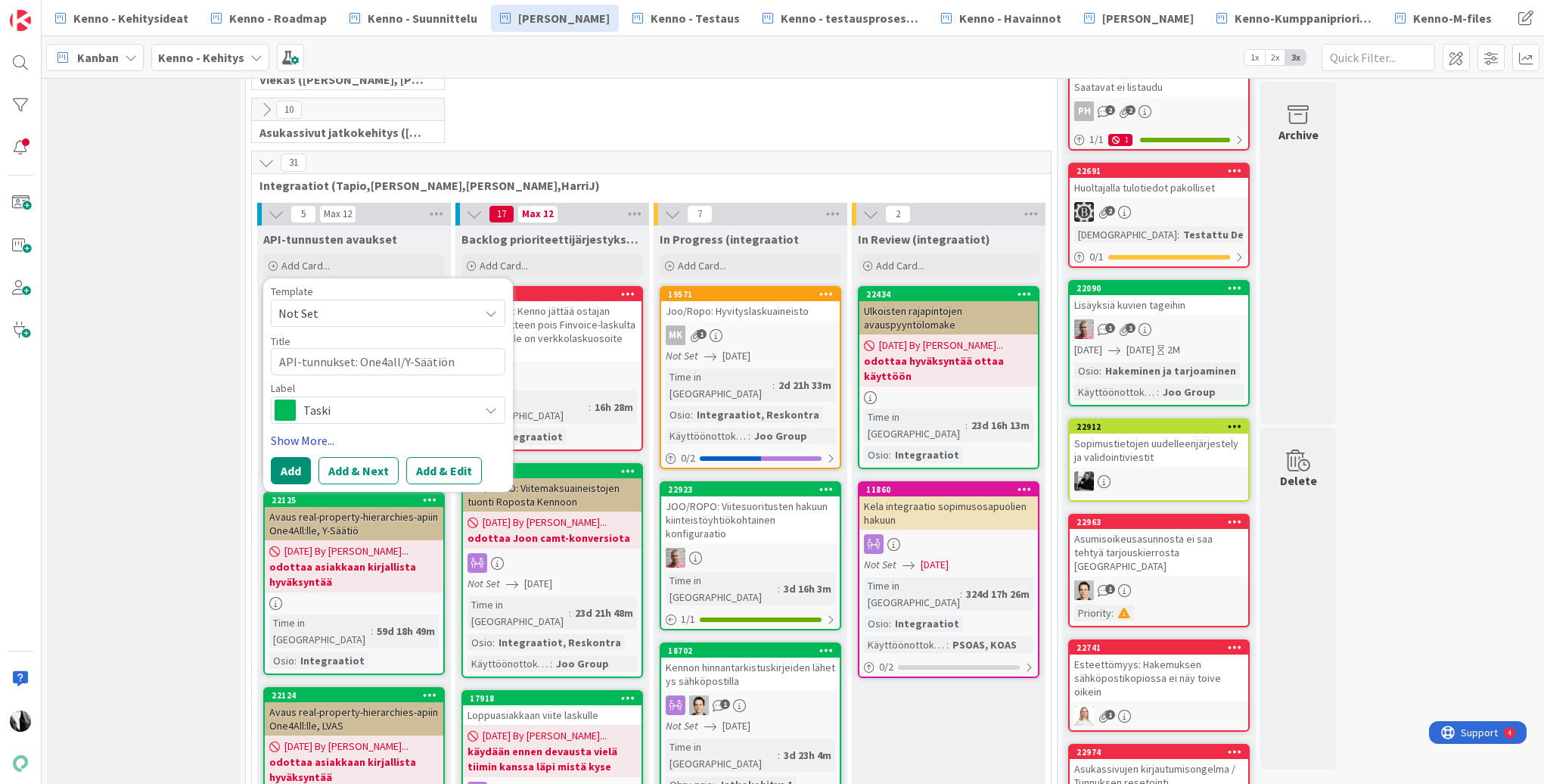
type textarea "API-tunnukset: One4all/Y-Säätiön tuotanto"
click at [321, 438] on link "Show More..." at bounding box center [388, 440] width 234 height 18
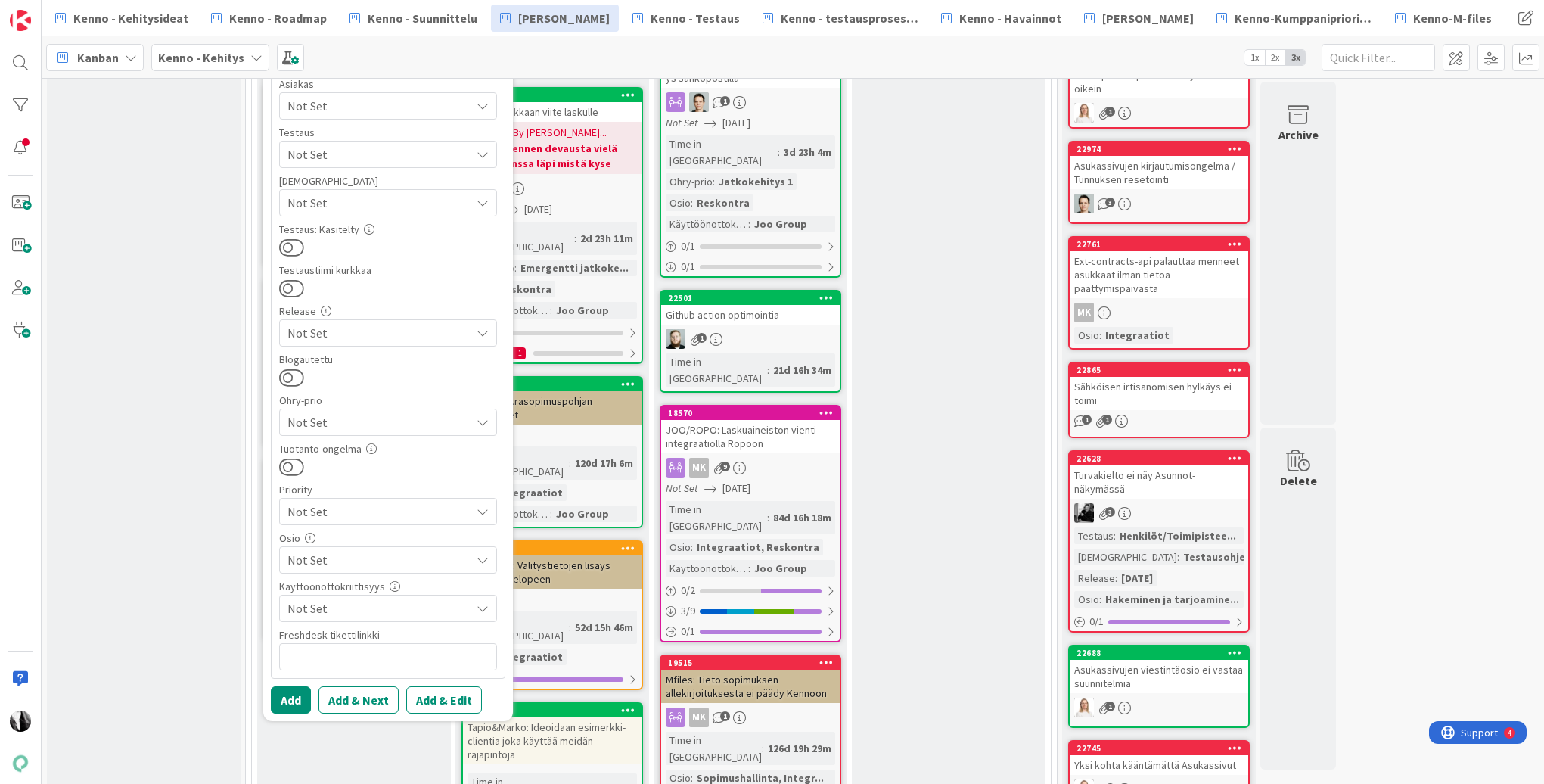
scroll to position [1014, 0]
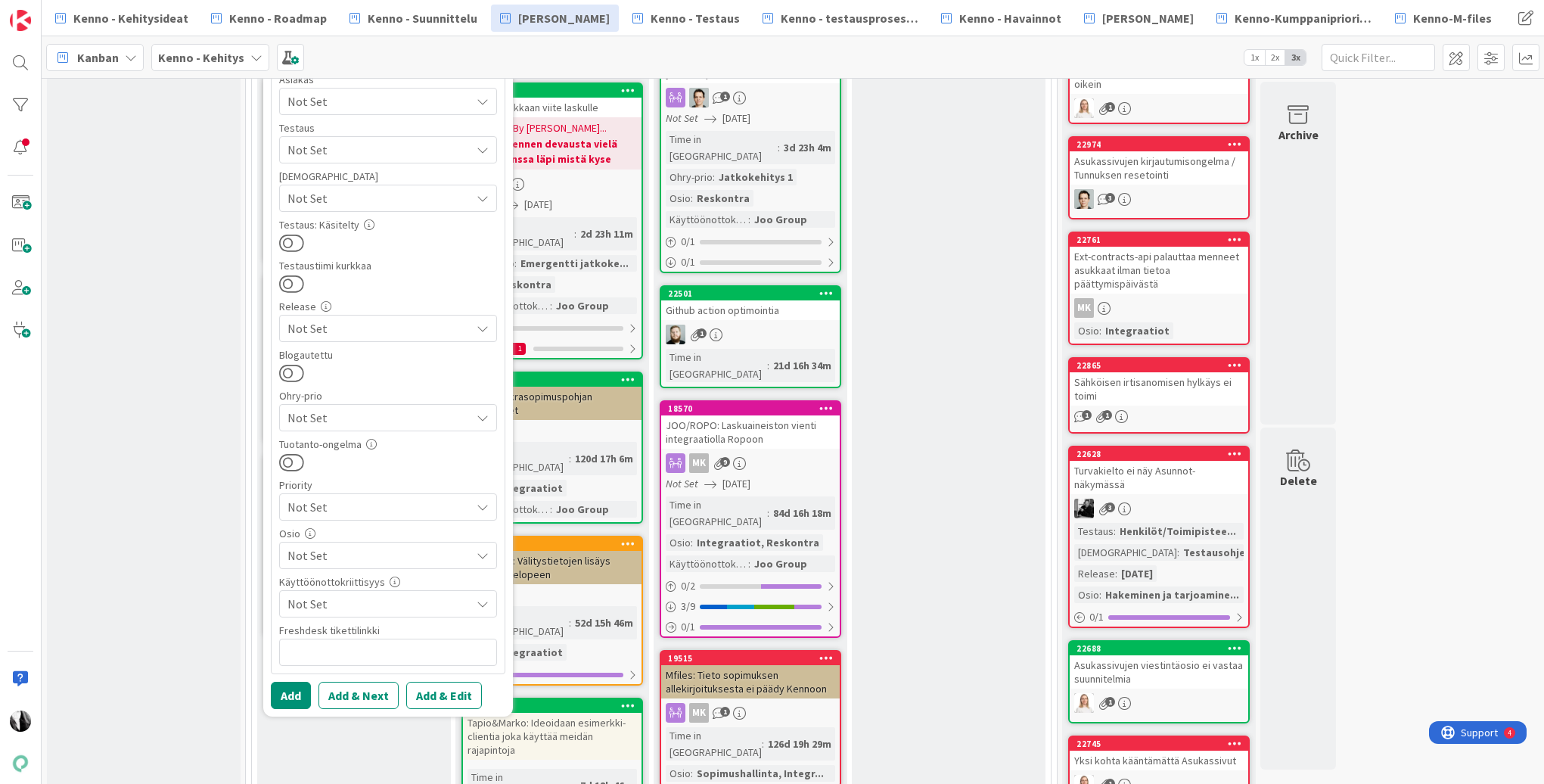
click at [410, 555] on span "Not Set" at bounding box center [379, 555] width 183 height 18
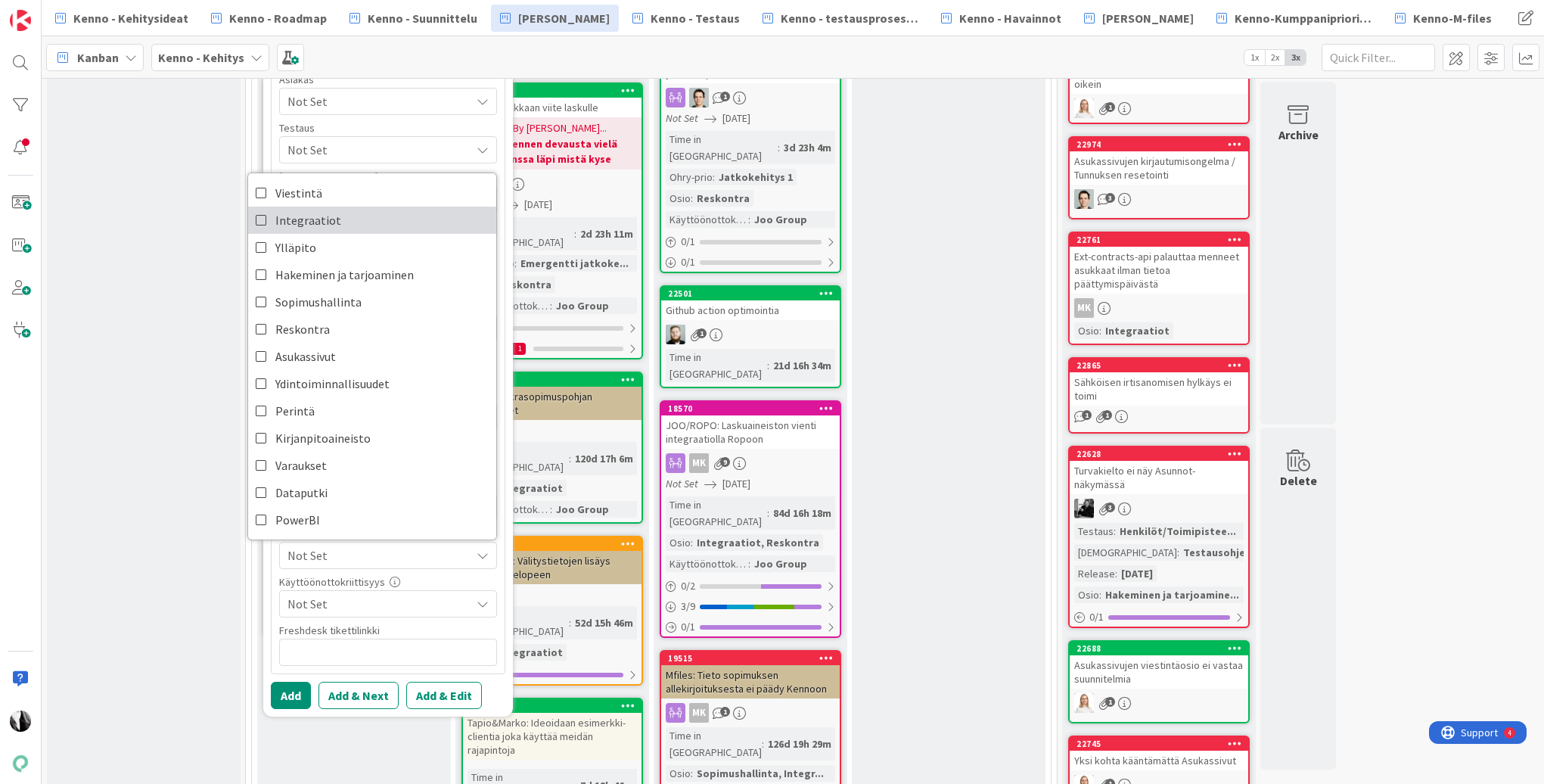
click at [303, 221] on span "Integraatiot" at bounding box center [309, 220] width 66 height 23
click at [506, 571] on div "Template Not Set Title 41 / 128 API-tunnukset: One4all/Y-Säätiön tuotanto Label…" at bounding box center [388, 193] width 250 height 1046
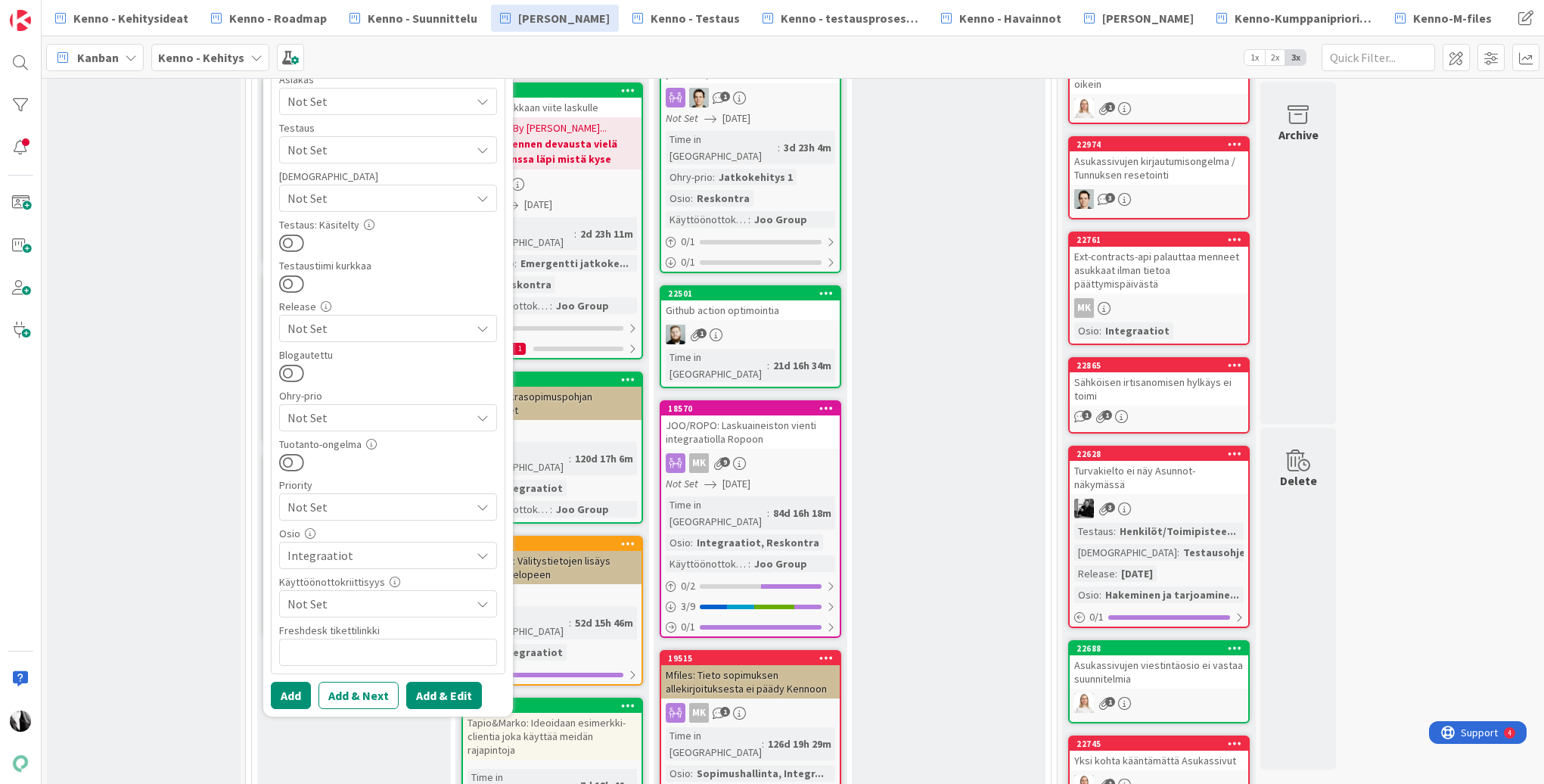
click at [451, 696] on button "Add & Edit" at bounding box center [444, 695] width 76 height 27
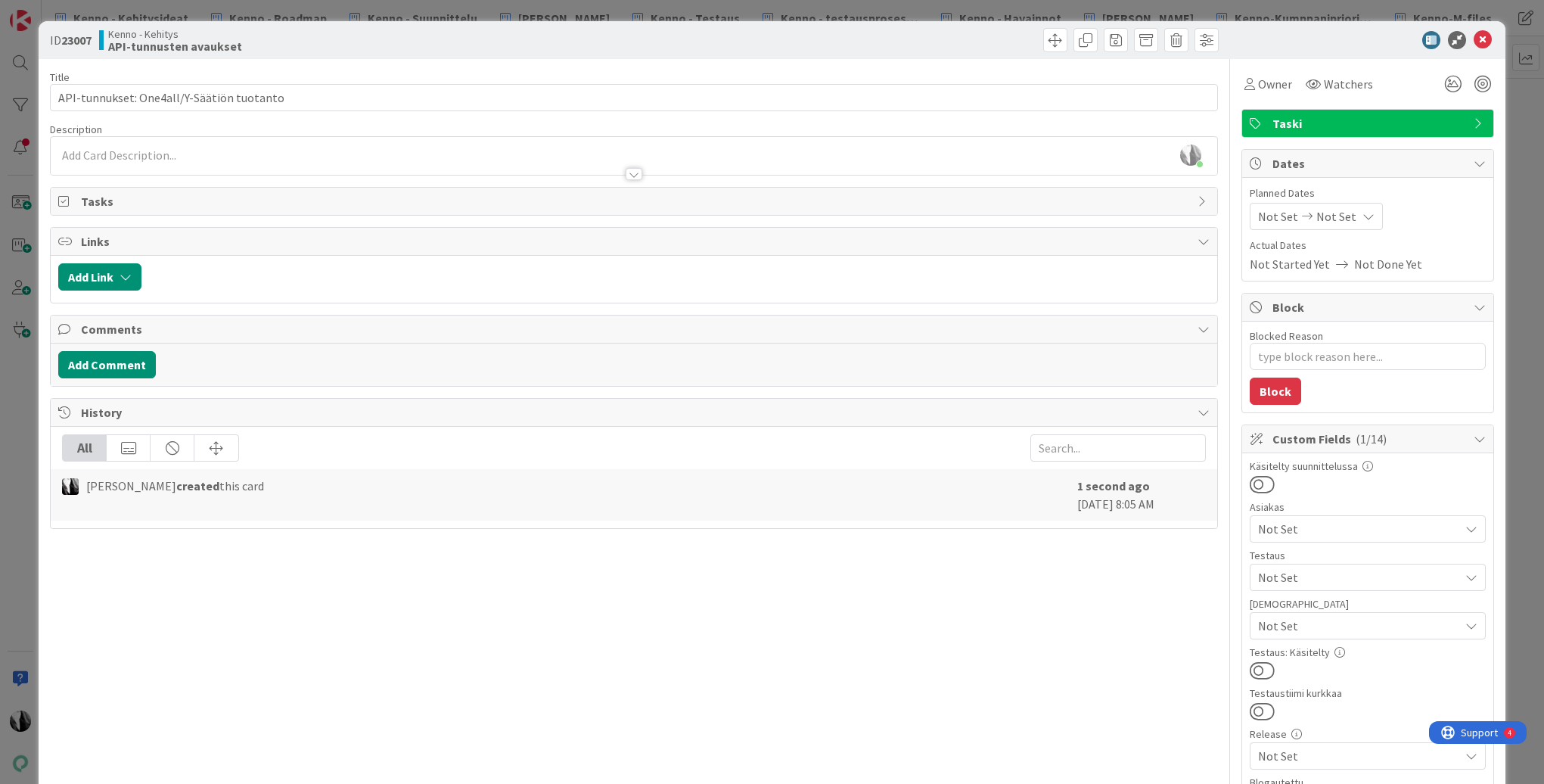
click at [634, 173] on div at bounding box center [634, 173] width 16 height 12
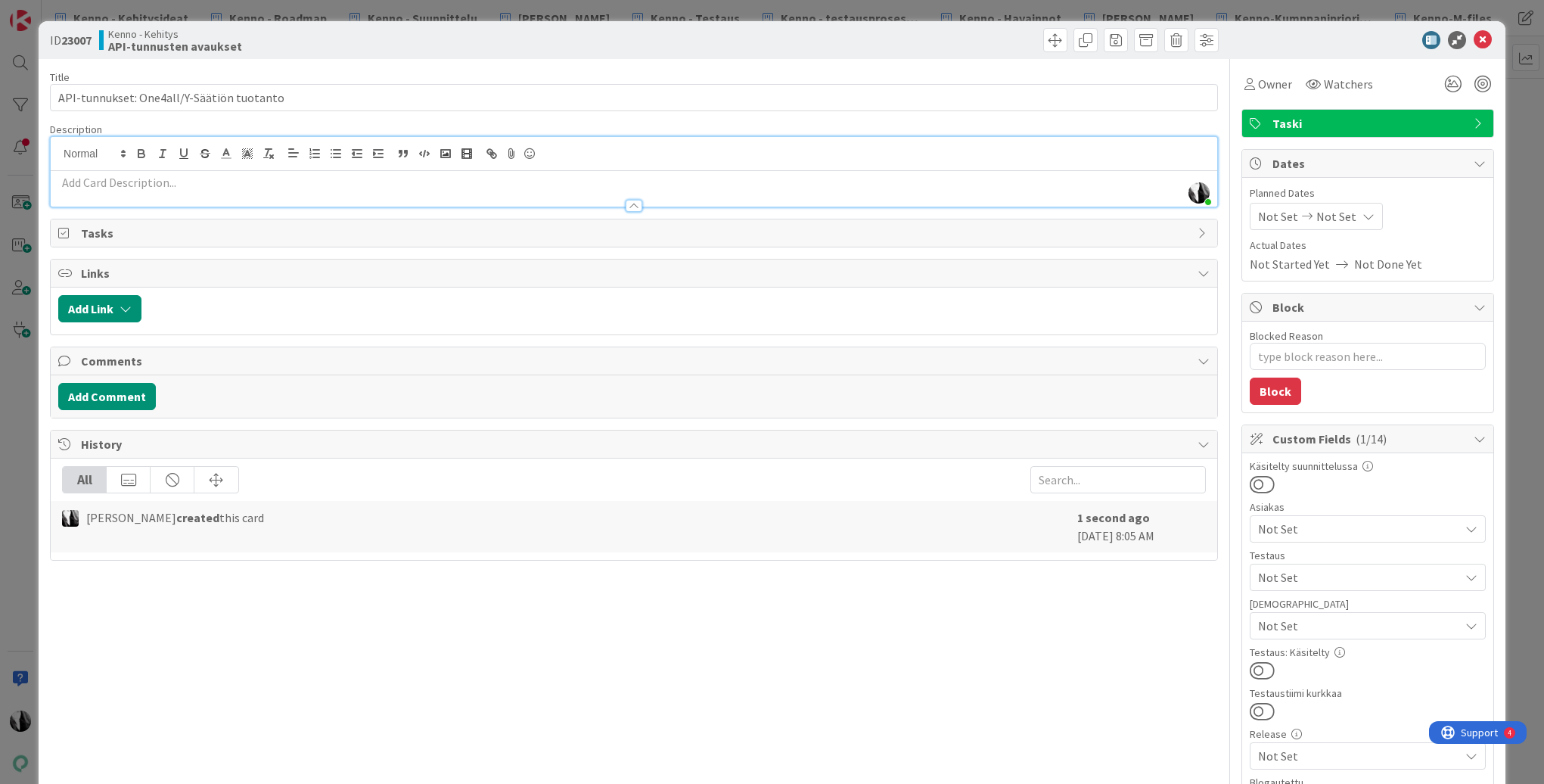
click at [212, 176] on p at bounding box center [634, 182] width 1152 height 17
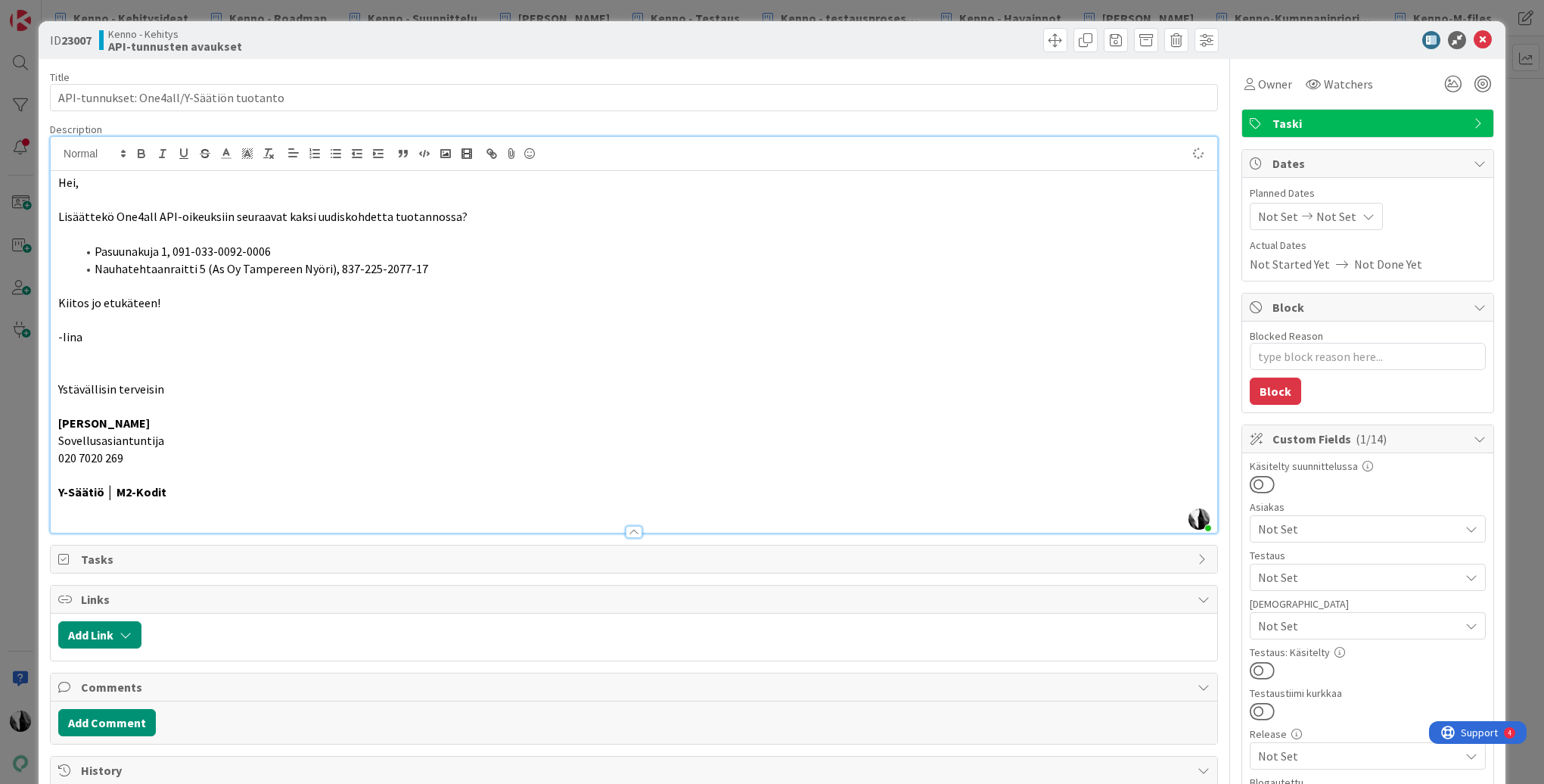
type textarea "x"
click at [1282, 45] on div at bounding box center [1361, 40] width 268 height 18
drag, startPoint x: 1368, startPoint y: 34, endPoint x: 1380, endPoint y: 34, distance: 12.0
click at [1369, 34] on div at bounding box center [1361, 40] width 268 height 18
click at [1484, 41] on icon at bounding box center [1482, 40] width 18 height 18
